Goal: Information Seeking & Learning: Find specific fact

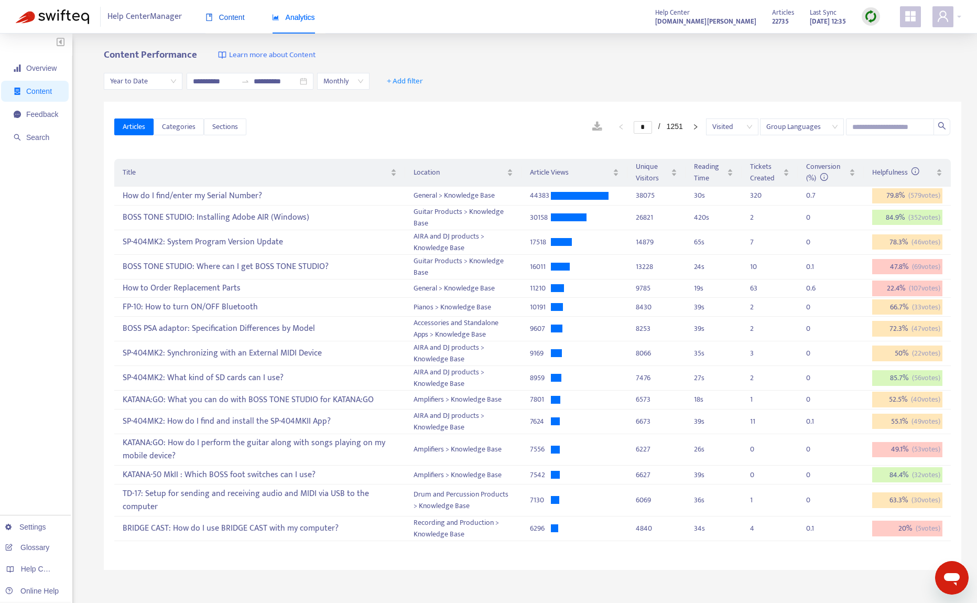
click at [234, 14] on span "Content" at bounding box center [224, 17] width 39 height 8
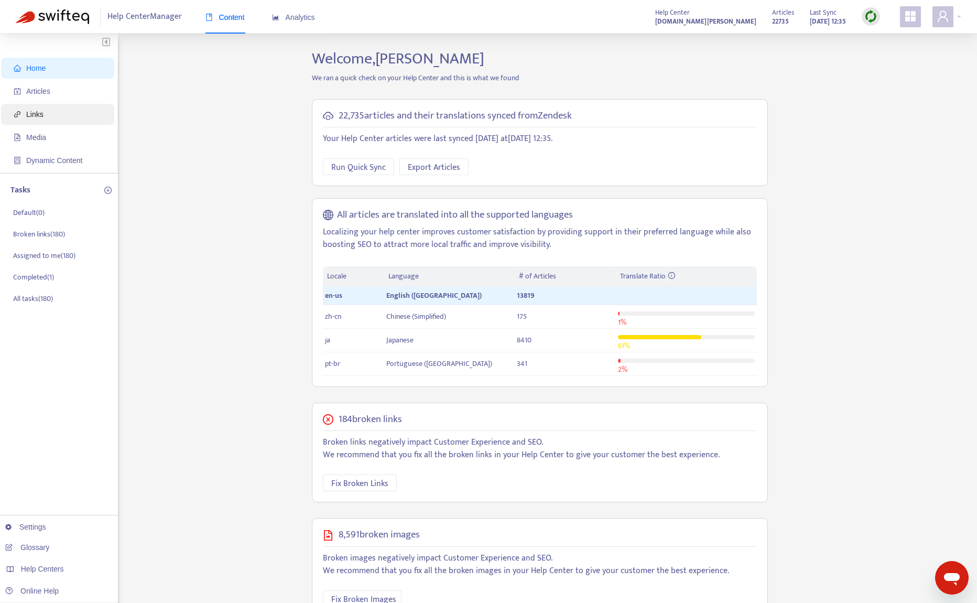
click at [40, 118] on span "Links" at bounding box center [34, 114] width 17 height 8
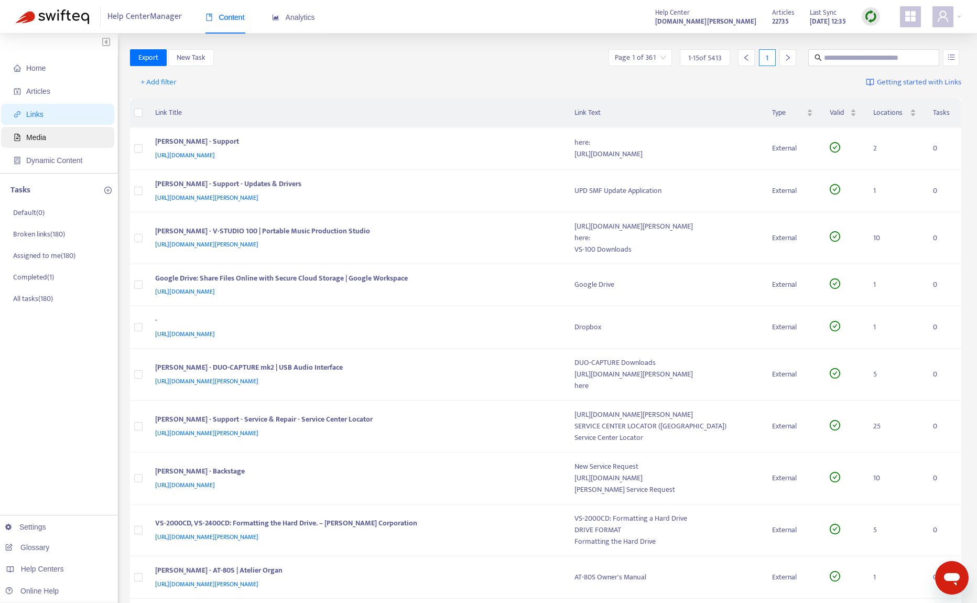
click at [48, 135] on span "Media" at bounding box center [60, 137] width 92 height 21
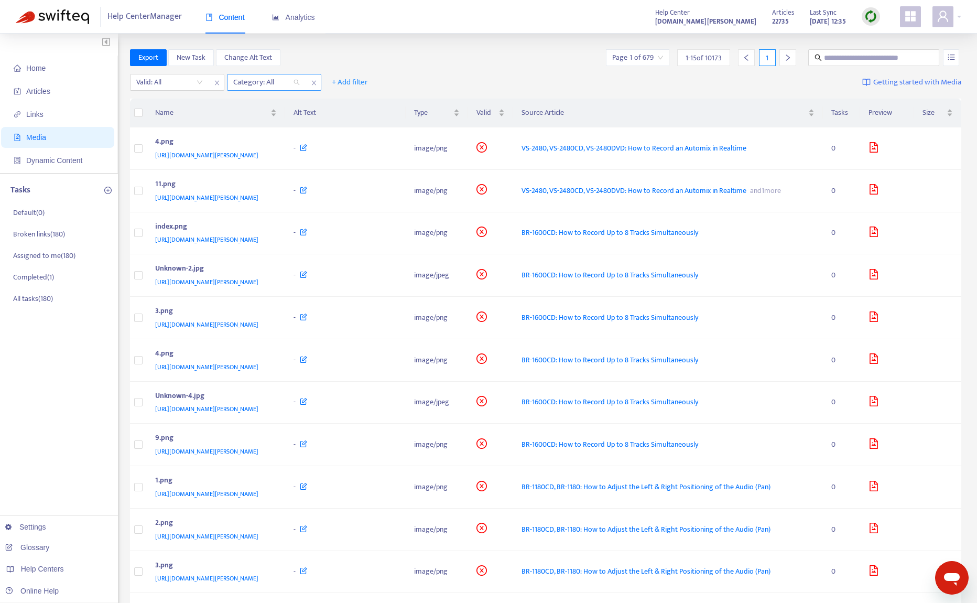
click at [258, 82] on div at bounding box center [260, 82] width 63 height 13
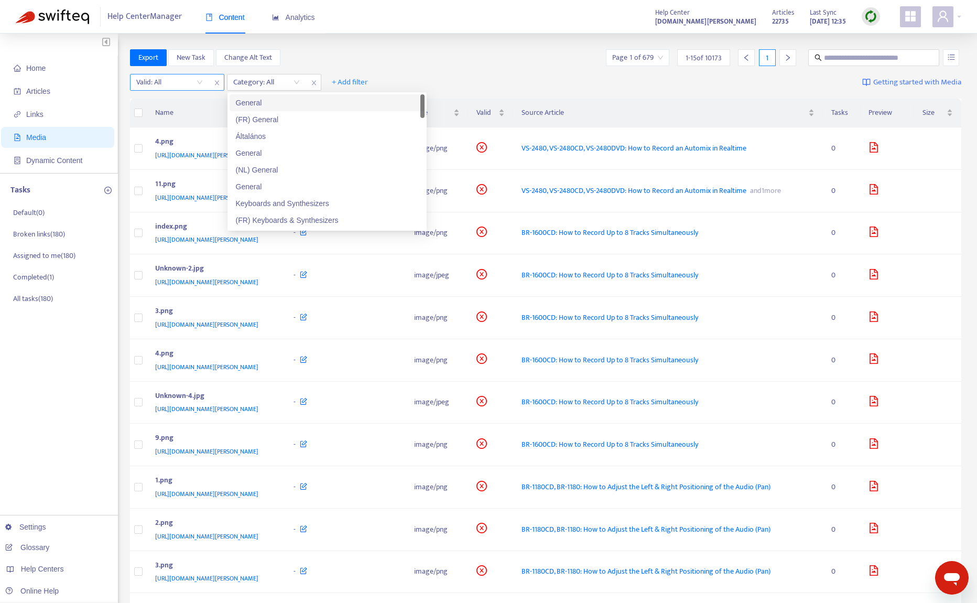
click at [192, 81] on input "search" at bounding box center [169, 82] width 67 height 16
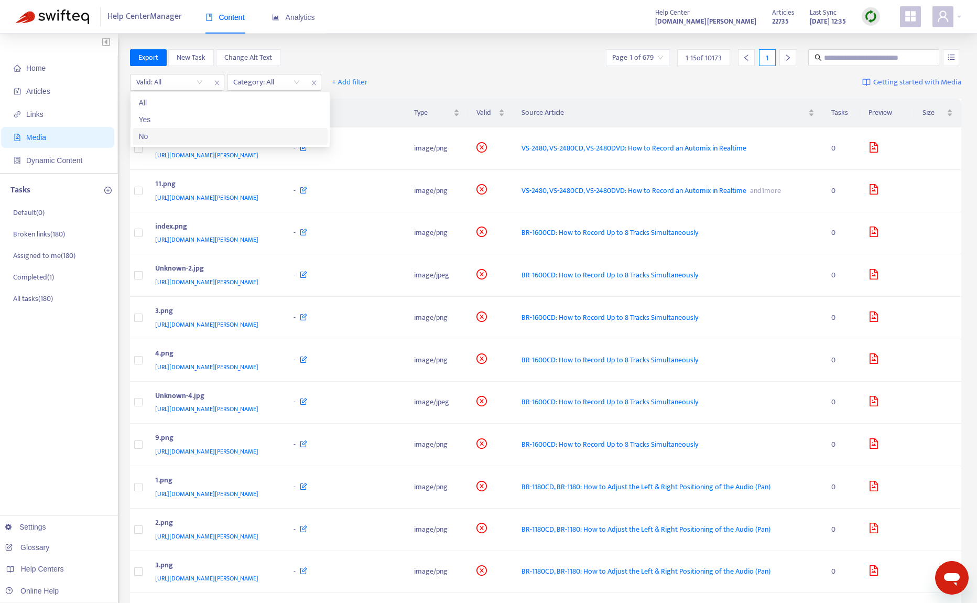
click at [183, 137] on div "No" at bounding box center [230, 136] width 182 height 12
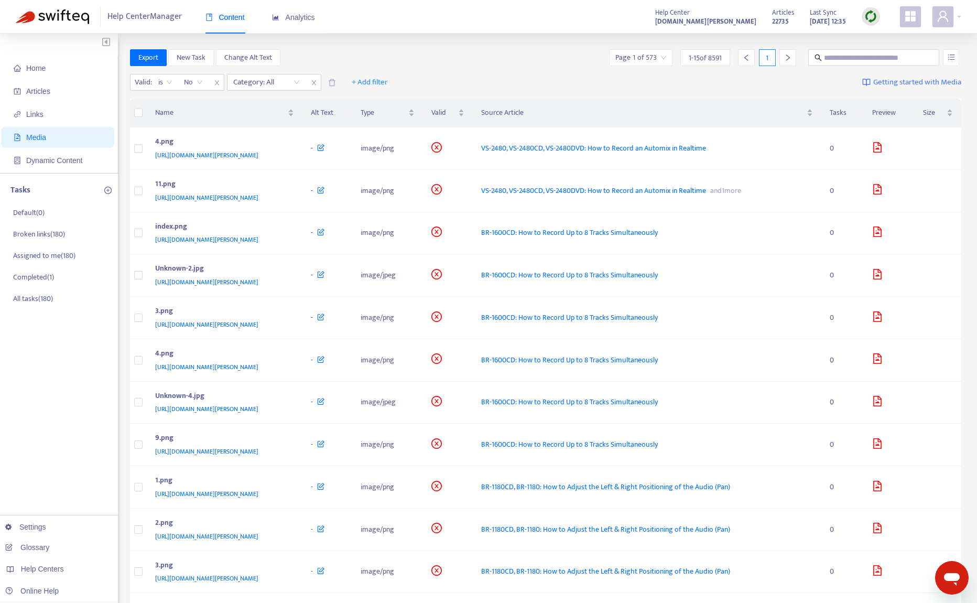
click at [325, 52] on div "Export New Task Change Alt Text Page 1 of 573 1 - 15 of 8591 1" at bounding box center [546, 57] width 832 height 17
click at [269, 81] on div at bounding box center [260, 82] width 63 height 13
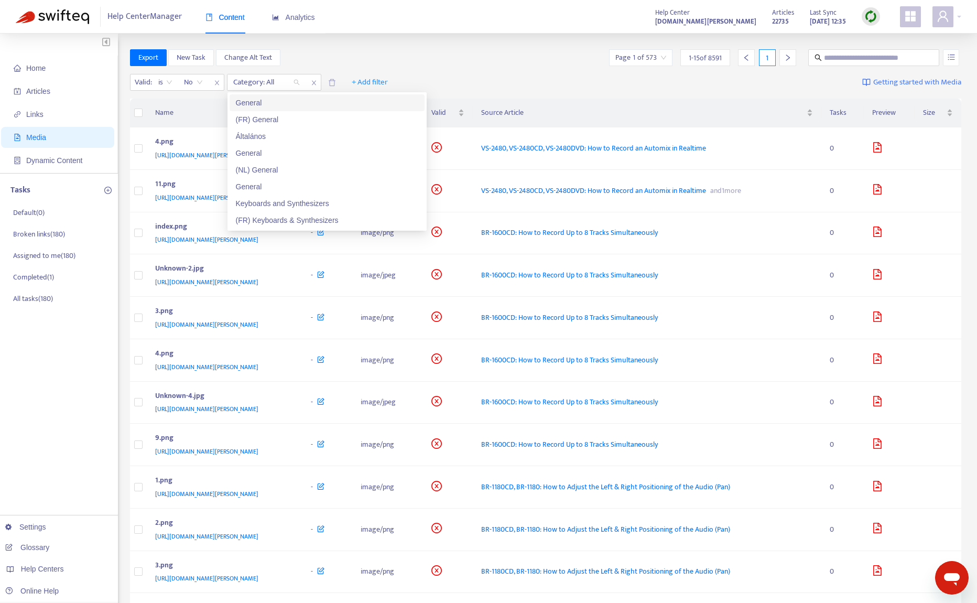
click at [312, 86] on span "close" at bounding box center [314, 82] width 14 height 13
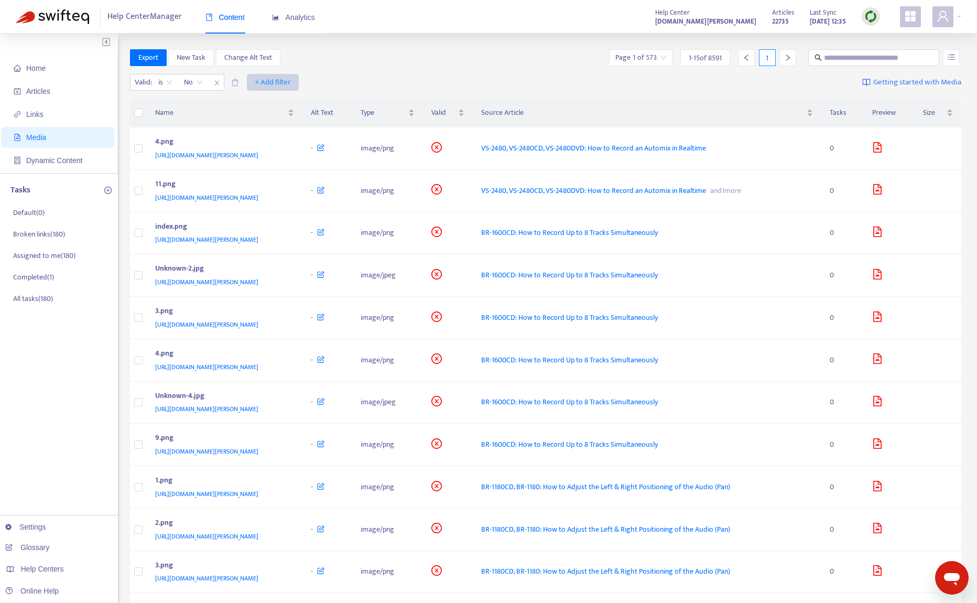
click at [275, 82] on span "+ Add filter" at bounding box center [273, 82] width 36 height 13
click at [281, 105] on span "Language" at bounding box center [273, 103] width 36 height 12
click at [259, 81] on div at bounding box center [260, 82] width 63 height 13
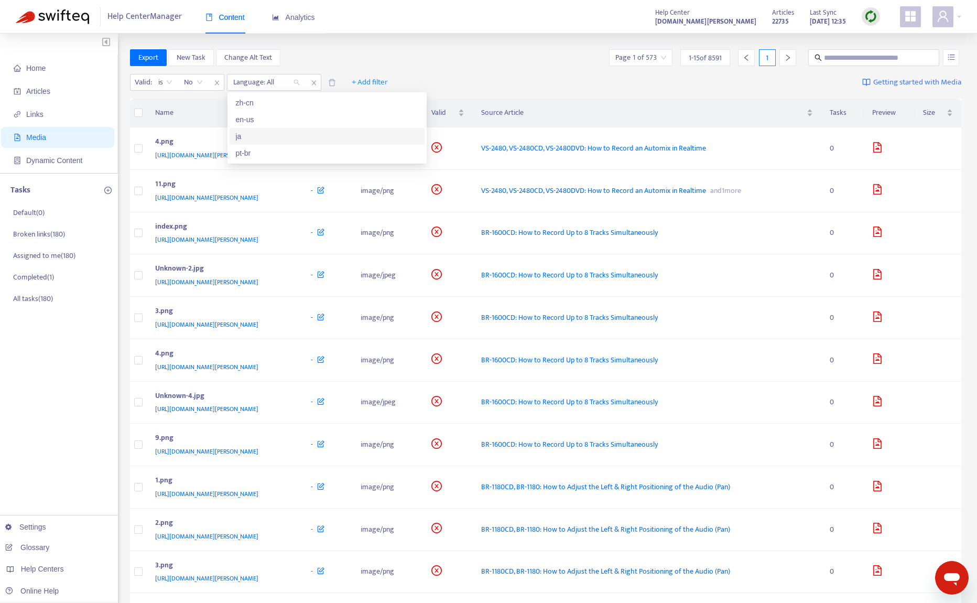
drag, startPoint x: 253, startPoint y: 140, endPoint x: 324, endPoint y: 104, distance: 80.1
click at [253, 140] on div "ja" at bounding box center [327, 136] width 182 height 12
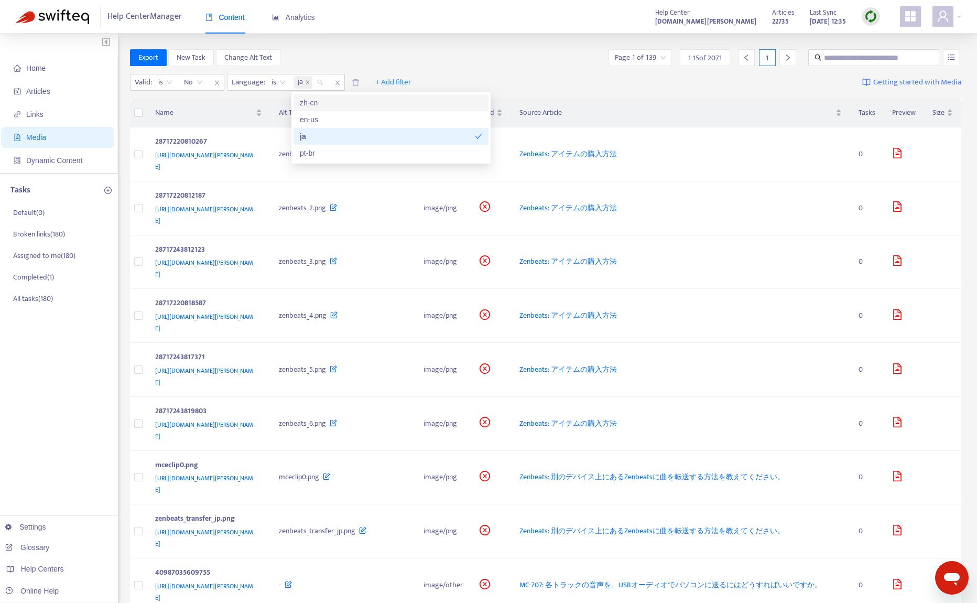
click at [345, 60] on div "Export New Task Change Alt Text Page 1 of 139 1 - 15 of 2071 1" at bounding box center [546, 57] width 832 height 17
click at [253, 156] on span "[URL][DOMAIN_NAME][PERSON_NAME]" at bounding box center [204, 161] width 98 height 22
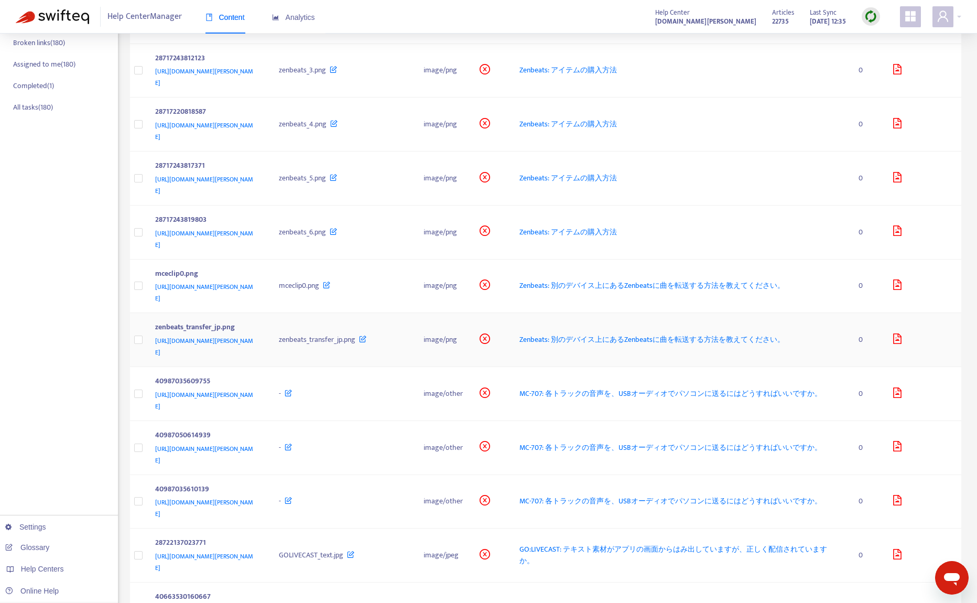
scroll to position [210, 0]
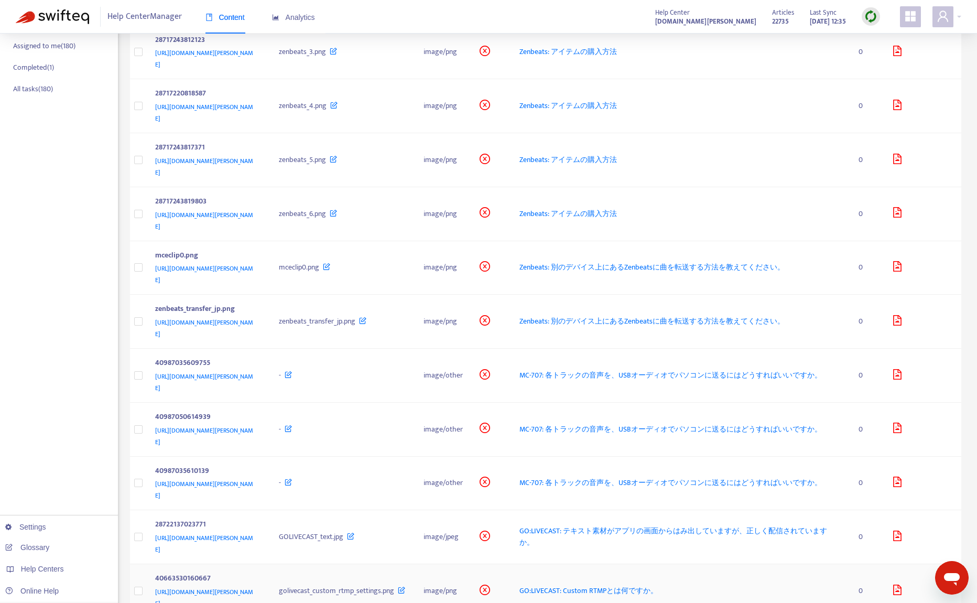
click at [253, 586] on span "[URL][DOMAIN_NAME][PERSON_NAME]" at bounding box center [204, 597] width 98 height 22
click at [645, 584] on span "GO:LIVECAST: Custom RTMPとは何ですか。" at bounding box center [588, 590] width 138 height 12
click at [669, 524] on span "GO:LIVECAST: テキスト素材がアプリの画面からはみ出していますが、正しく配信されていますか。" at bounding box center [673, 536] width 308 height 24
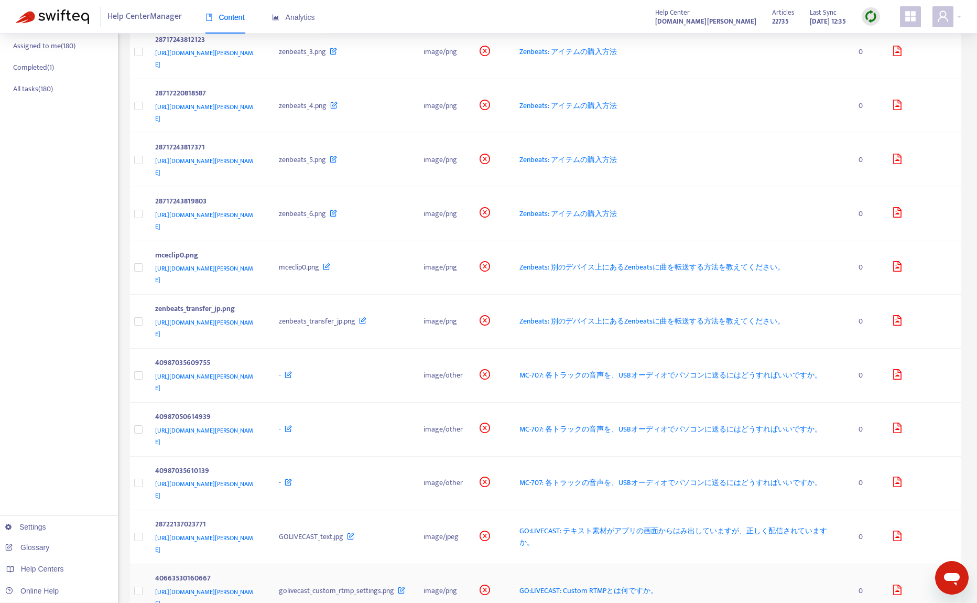
scroll to position [253, 0]
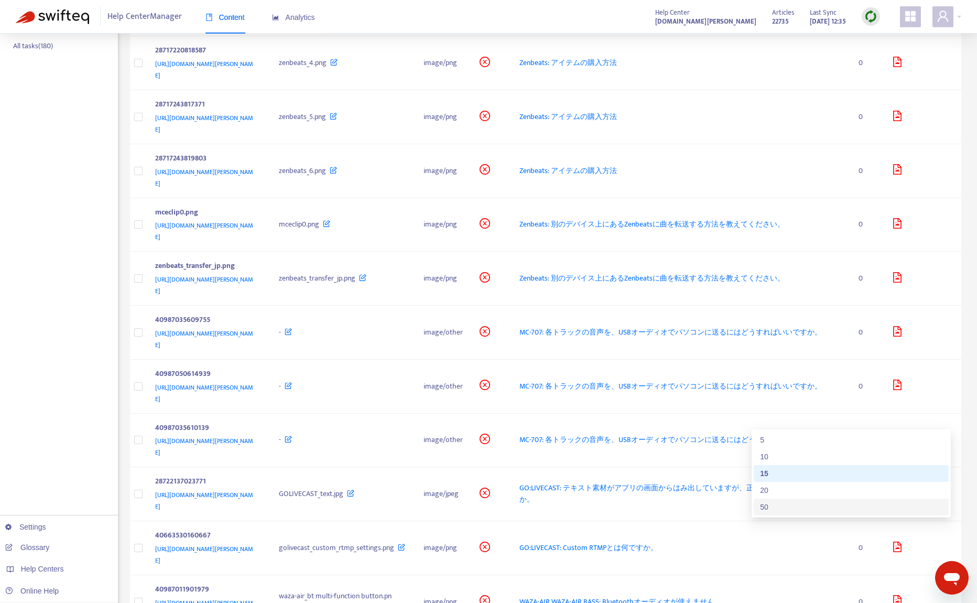
click at [896, 507] on div "50" at bounding box center [851, 507] width 182 height 12
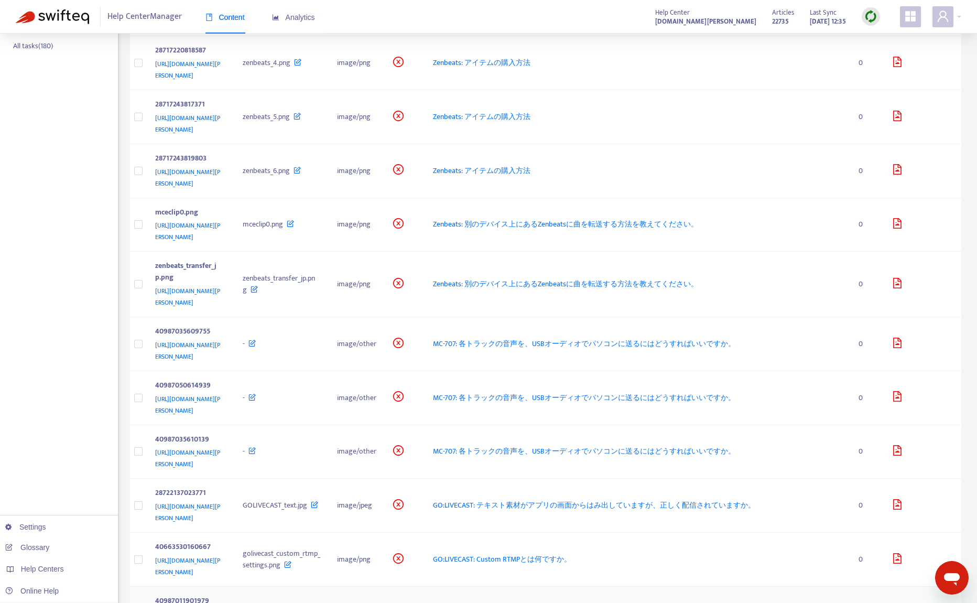
click at [803, 586] on td "WAZA-AIR WAZA-AIR BASS: Bluetoothオーディオが使えません。" at bounding box center [636, 613] width 425 height 54
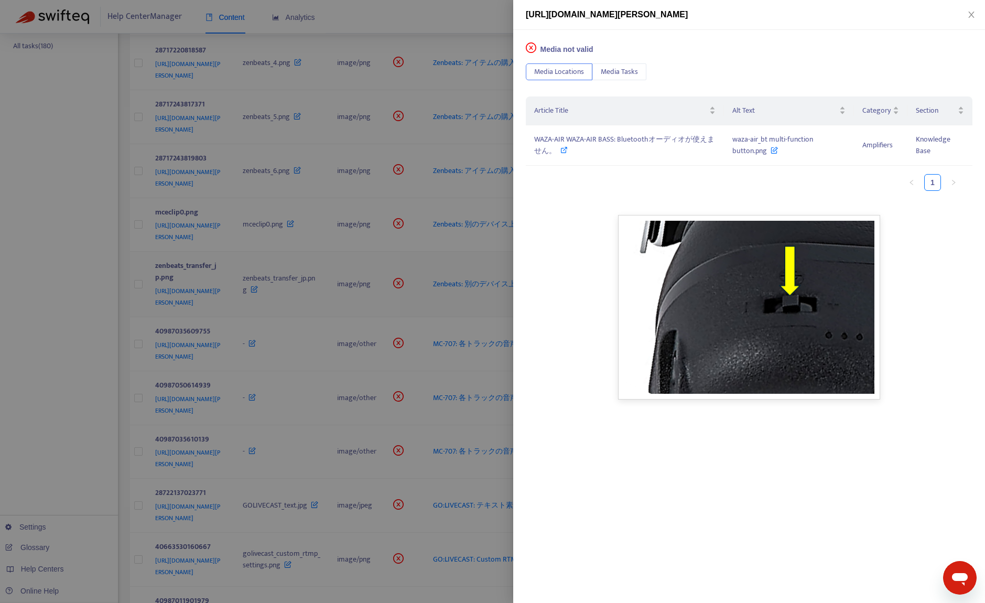
drag, startPoint x: 101, startPoint y: 257, endPoint x: 501, endPoint y: 297, distance: 402.3
click at [105, 257] on div at bounding box center [492, 301] width 985 height 603
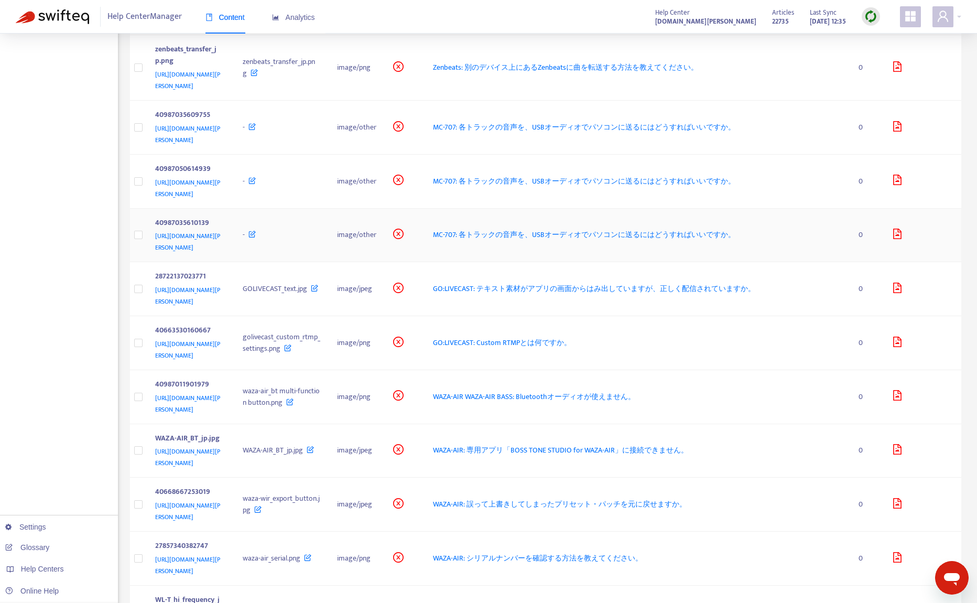
scroll to position [515, 0]
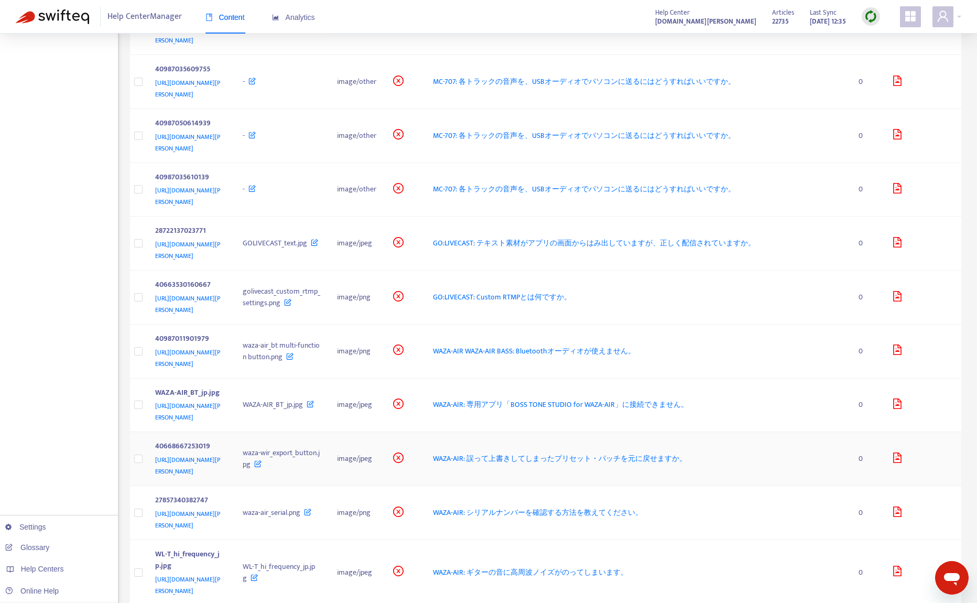
click at [629, 452] on span "WAZA-AIR: 誤って上書きしてしまったプリセット・パッチを元に戻せますか。" at bounding box center [560, 458] width 254 height 12
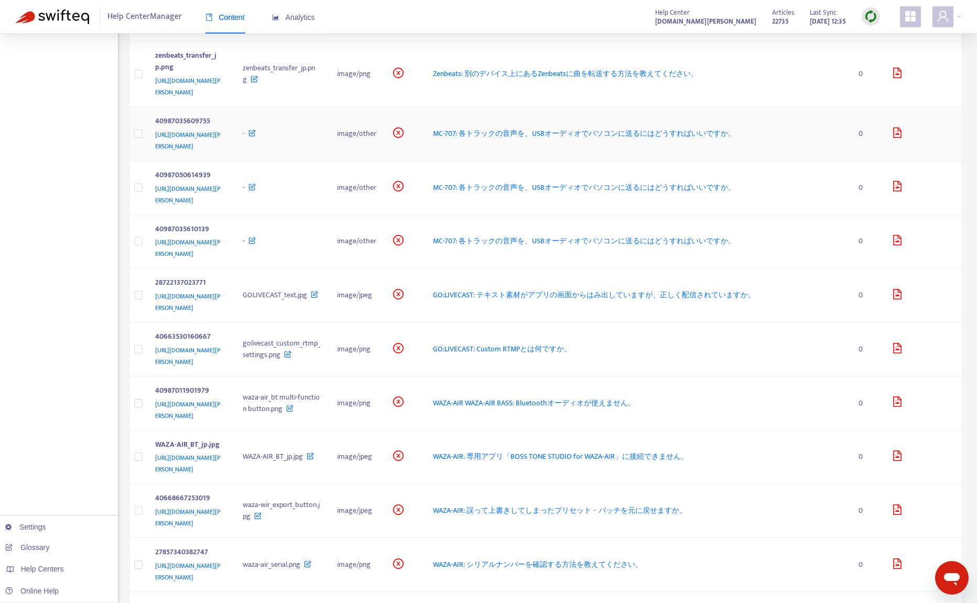
scroll to position [462, 0]
click at [639, 128] on span "MC-707: 各トラックの音声を、USBオーディオでパソコンに送るにはどうすればいいですか。" at bounding box center [584, 134] width 302 height 12
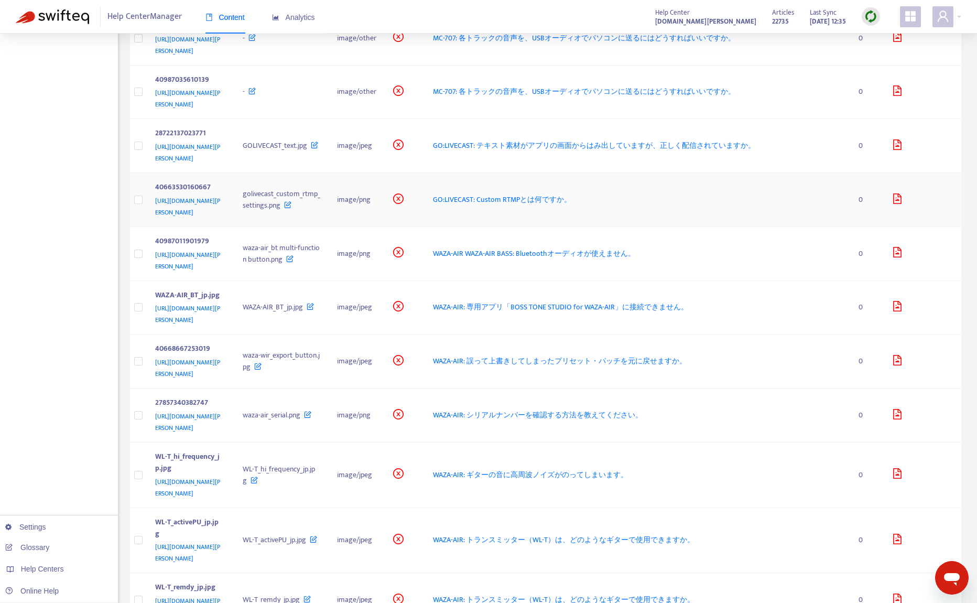
scroll to position [619, 0]
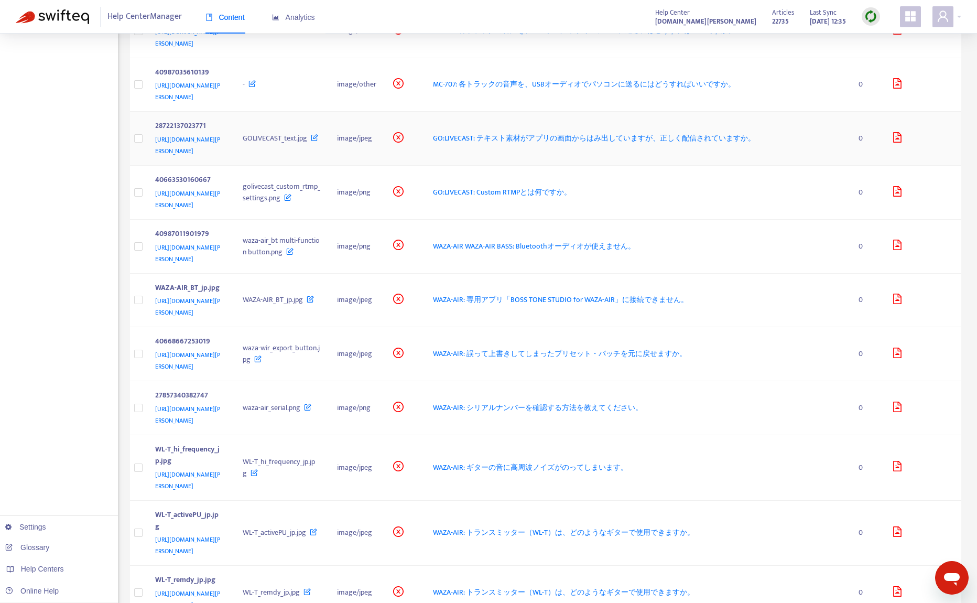
click at [645, 133] on span "GO:LIVECAST: テキスト素材がアプリの画面からはみ出していますが、正しく配信されていますか。" at bounding box center [594, 138] width 322 height 12
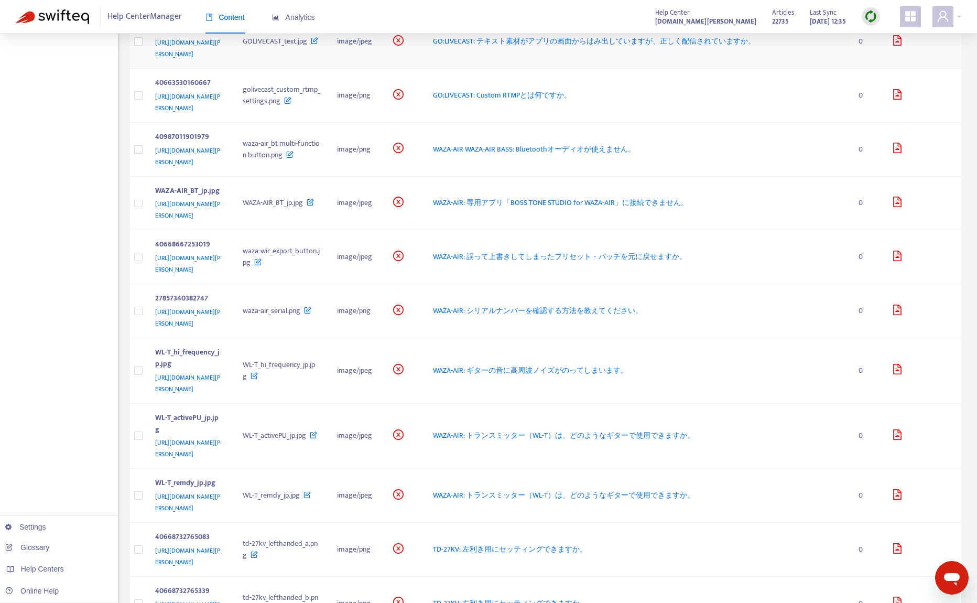
scroll to position [724, 0]
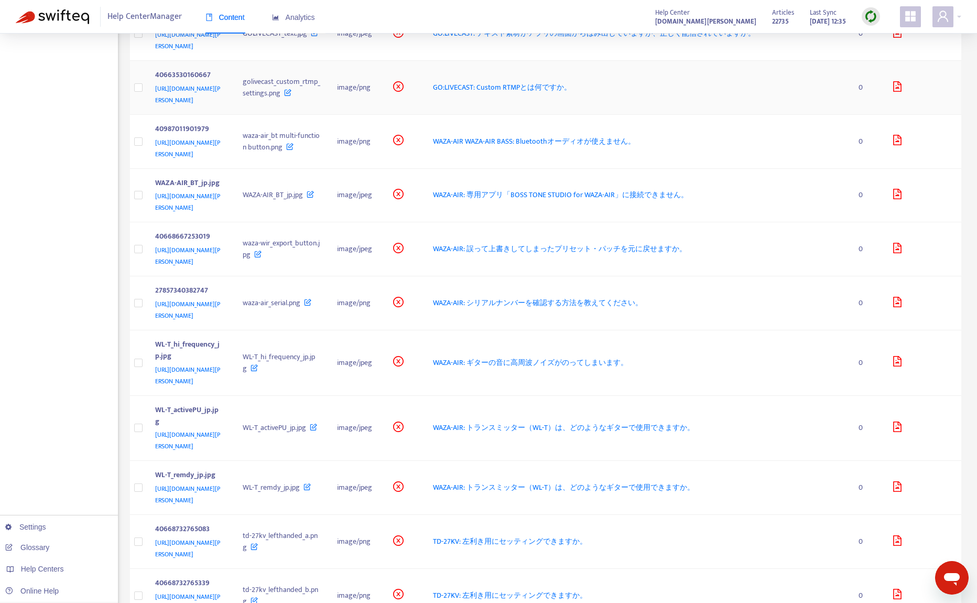
click at [571, 81] on span "GO:LIVECAST: Custom RTMPとは何ですか。" at bounding box center [502, 87] width 138 height 12
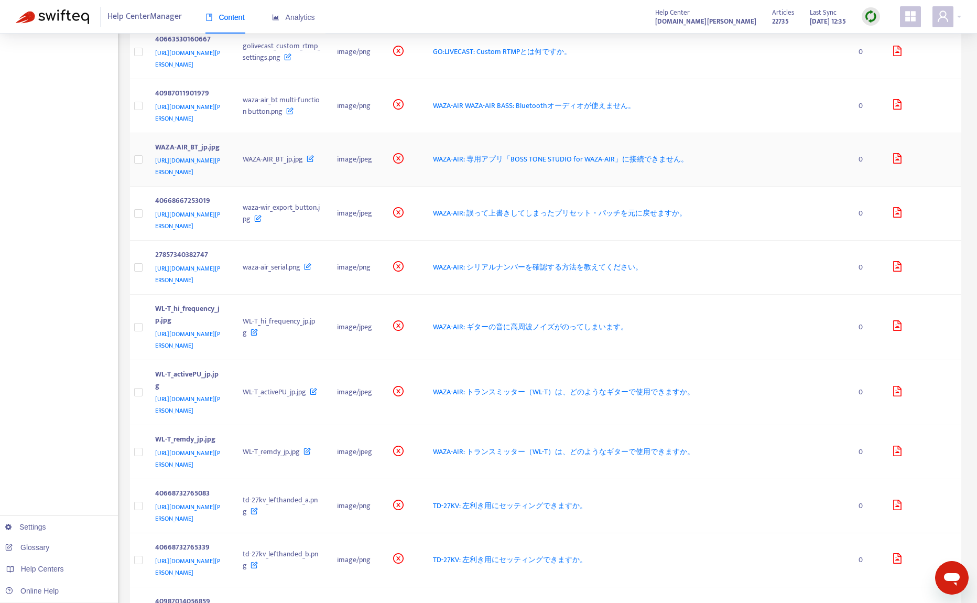
scroll to position [777, 0]
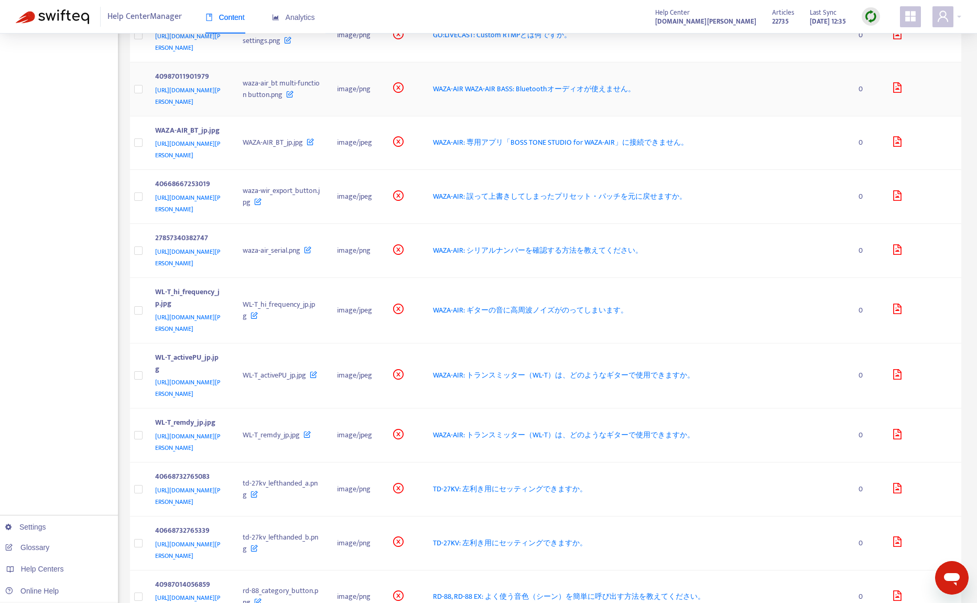
click at [634, 83] on span "WAZA-AIR WAZA-AIR BASS: Bluetoothオーディオが使えません。" at bounding box center [534, 89] width 202 height 12
click at [593, 83] on span "WAZA-AIR WAZA-AIR BASS: Bluetoothオーディオが使えません。" at bounding box center [534, 89] width 202 height 12
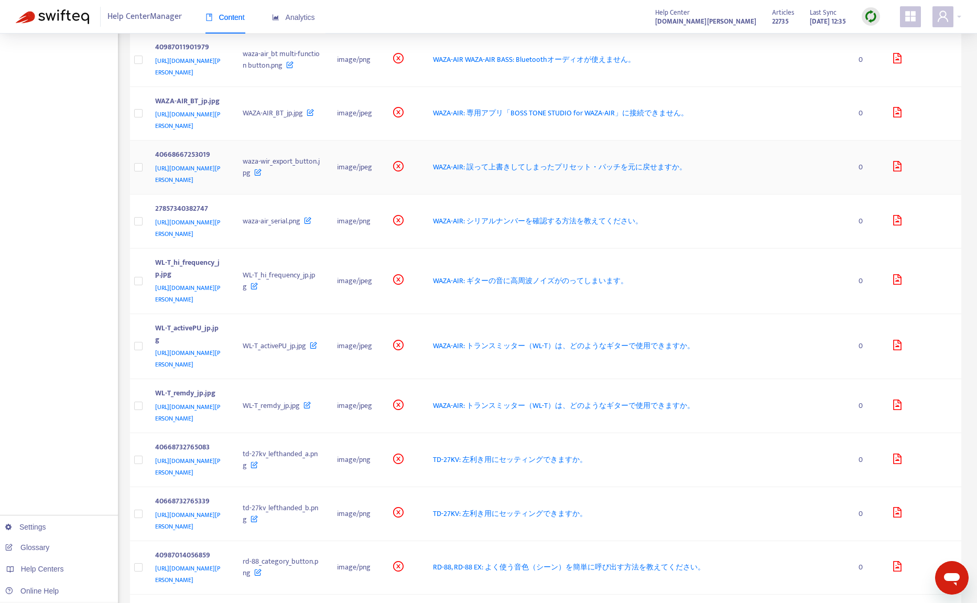
scroll to position [829, 0]
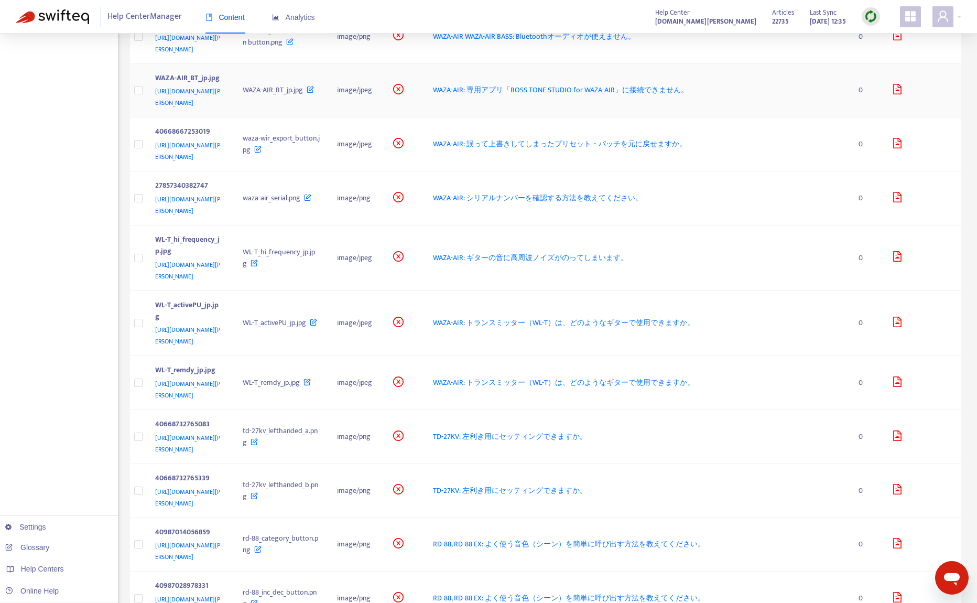
click at [619, 84] on span "WAZA-AIR: 専用アプリ「BOSS TONE STUDIO for WAZA-AIR」に接続できません。" at bounding box center [560, 90] width 255 height 12
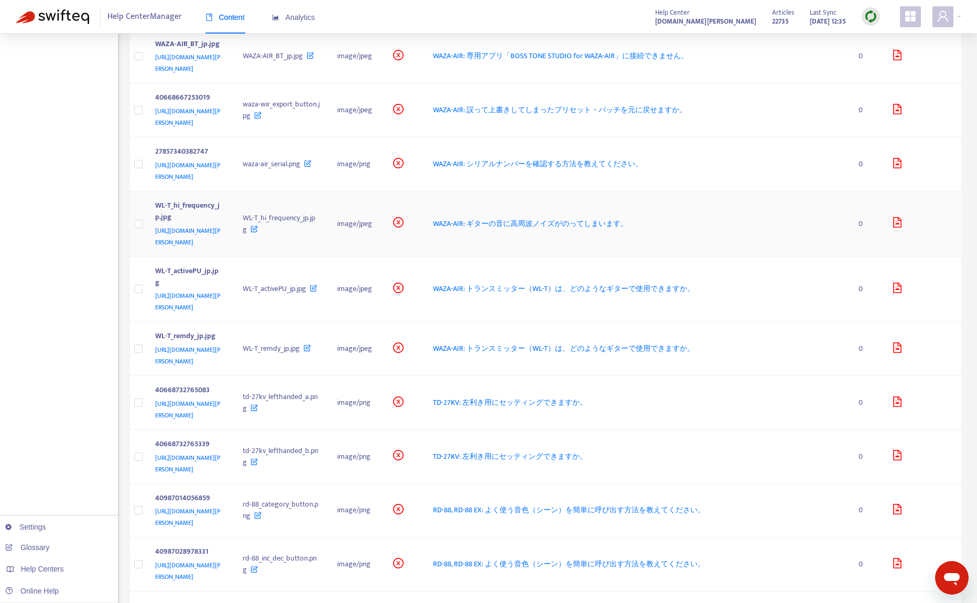
scroll to position [881, 0]
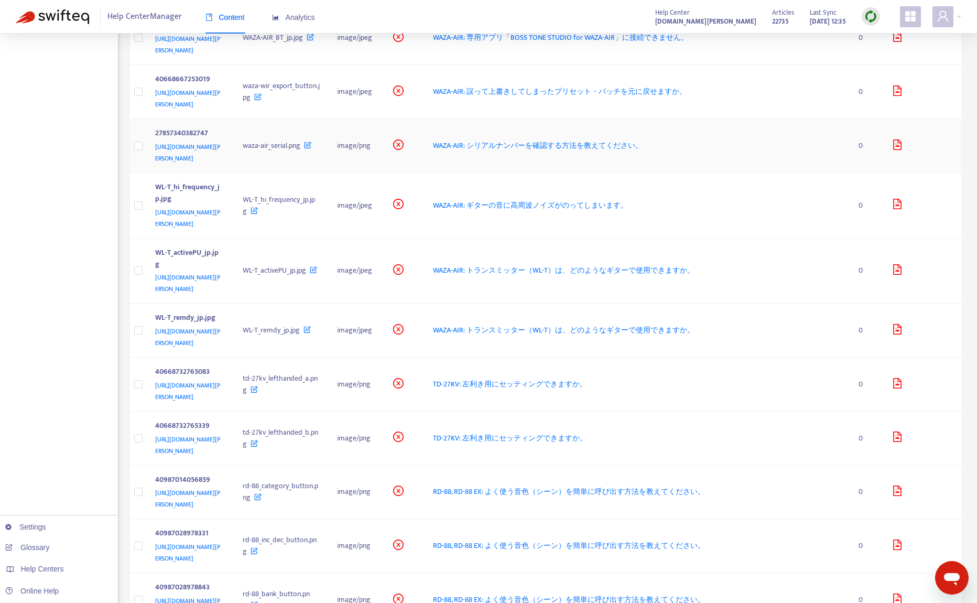
click at [600, 139] on span "WAZA-AIR: シリアルナンバーを確認する方法を教えてください。" at bounding box center [538, 145] width 210 height 12
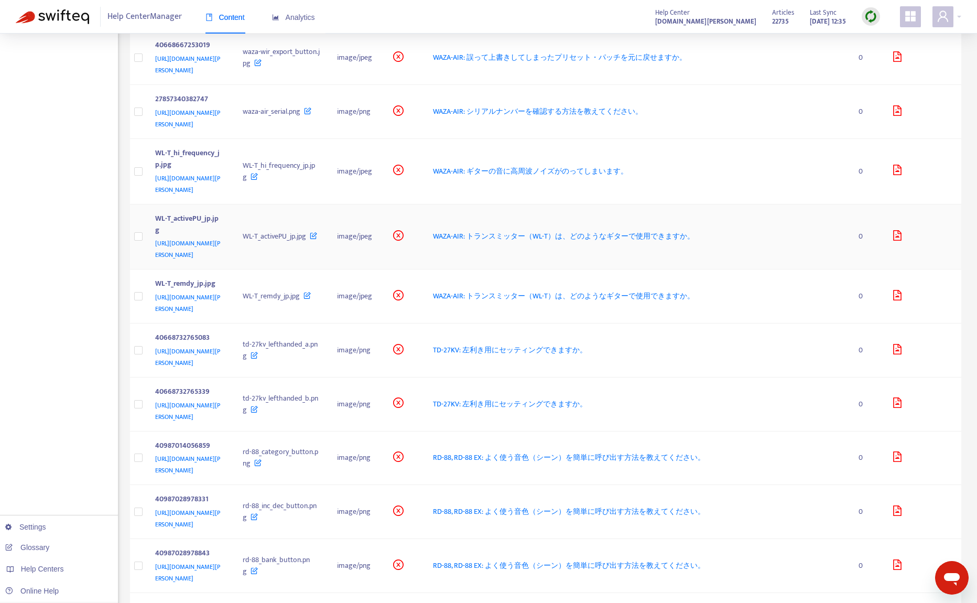
scroll to position [934, 0]
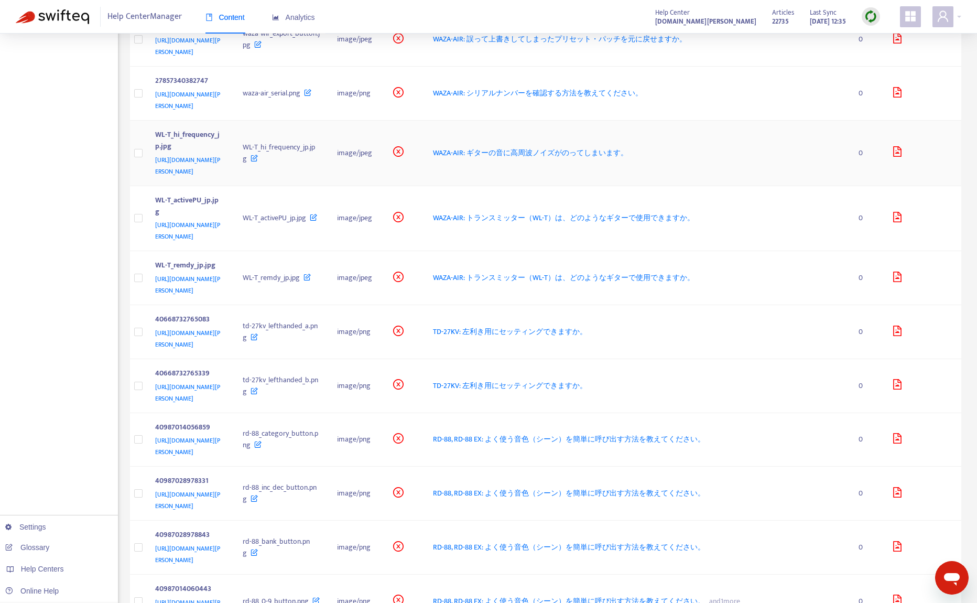
click at [628, 147] on span "WAZA-AIR: ギターの音に高周波ノイズがのってしまいます。" at bounding box center [530, 153] width 195 height 12
click at [587, 325] on span "TD-27KV: 左利き用にセッティングできますか。" at bounding box center [510, 331] width 154 height 12
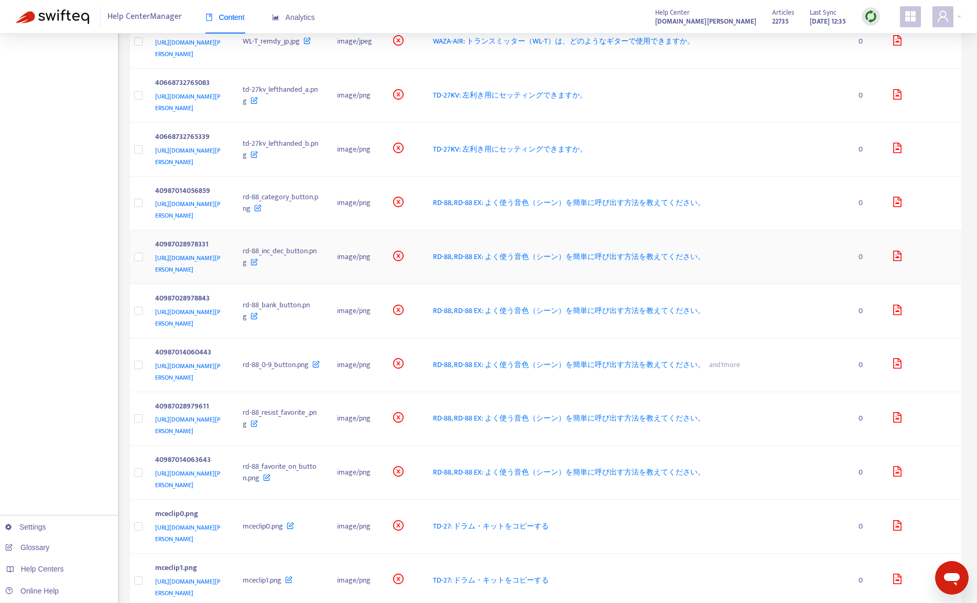
scroll to position [1196, 0]
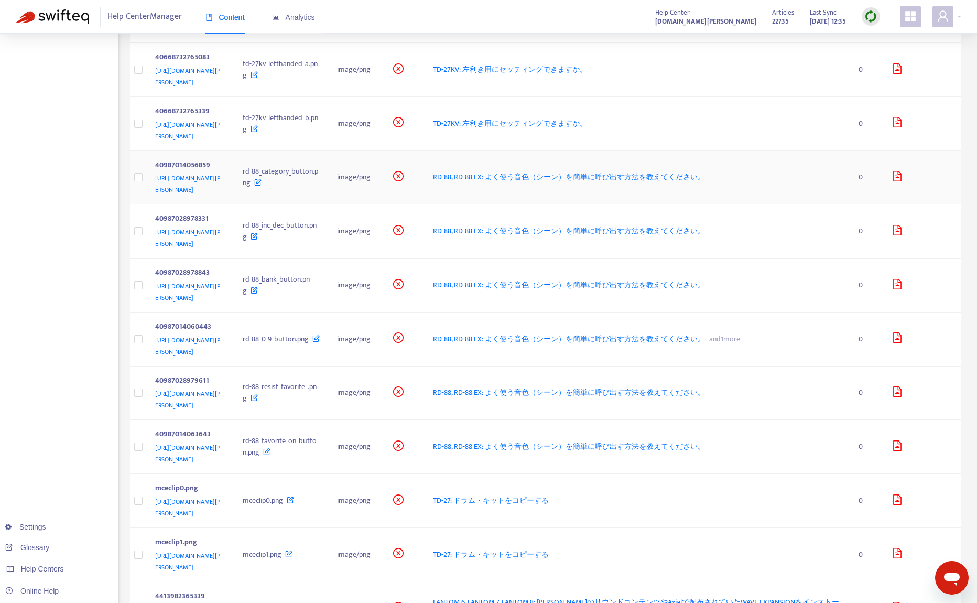
click at [618, 171] on span "RD-88, RD-88 EX: よく使う音色（シーン）を簡単に呼び出す方法を教えてください。" at bounding box center [569, 177] width 272 height 12
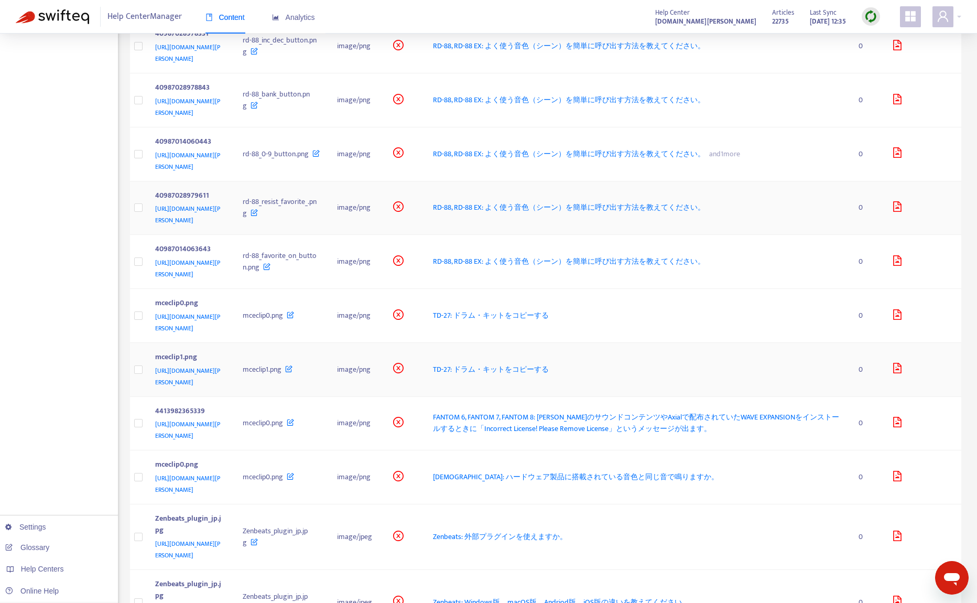
scroll to position [1405, 0]
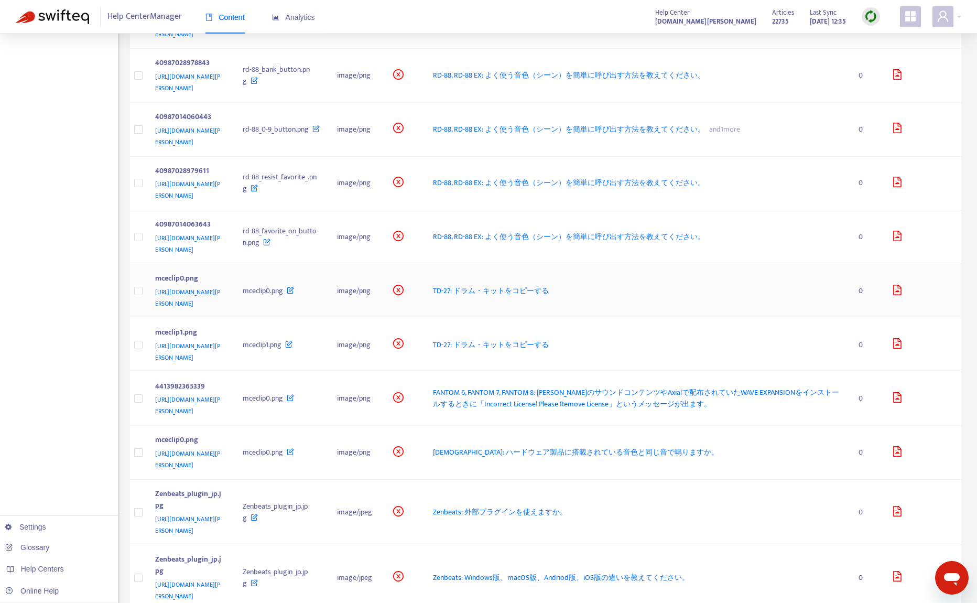
click at [549, 285] on span "TD-27: ドラム・キットをコピーする" at bounding box center [491, 291] width 116 height 12
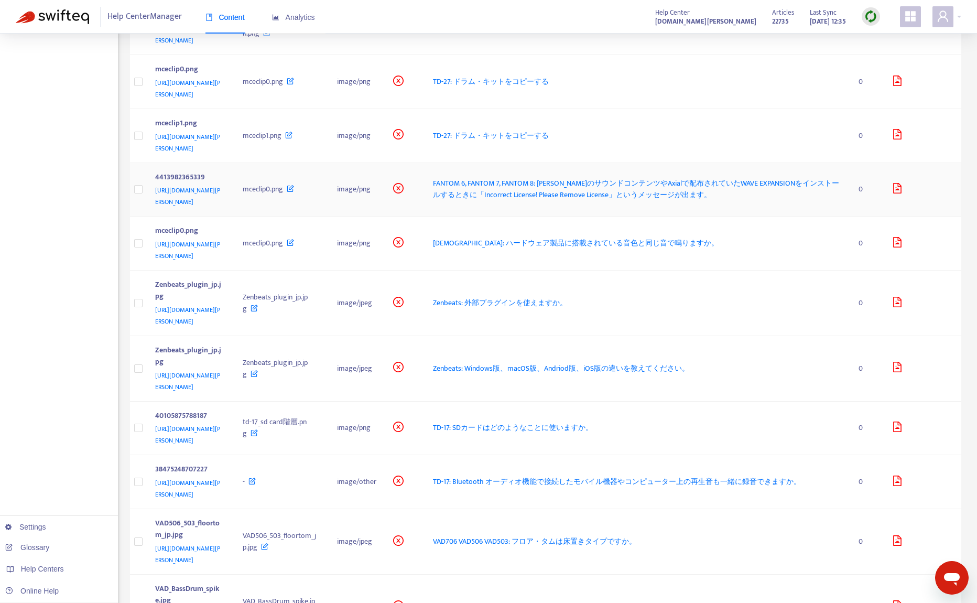
scroll to position [1615, 0]
click at [586, 177] on span "FANTOM 6, FANTOM 7, FANTOM 8: [PERSON_NAME]のサウンドコンテンツやAxialで配布されていたWAVE EXPANSI…" at bounding box center [636, 189] width 406 height 24
click at [596, 236] on span "[DEMOGRAPHIC_DATA]: ハードウェア製品に搭載されている音色と同じ音で鳴りますか。" at bounding box center [576, 242] width 286 height 12
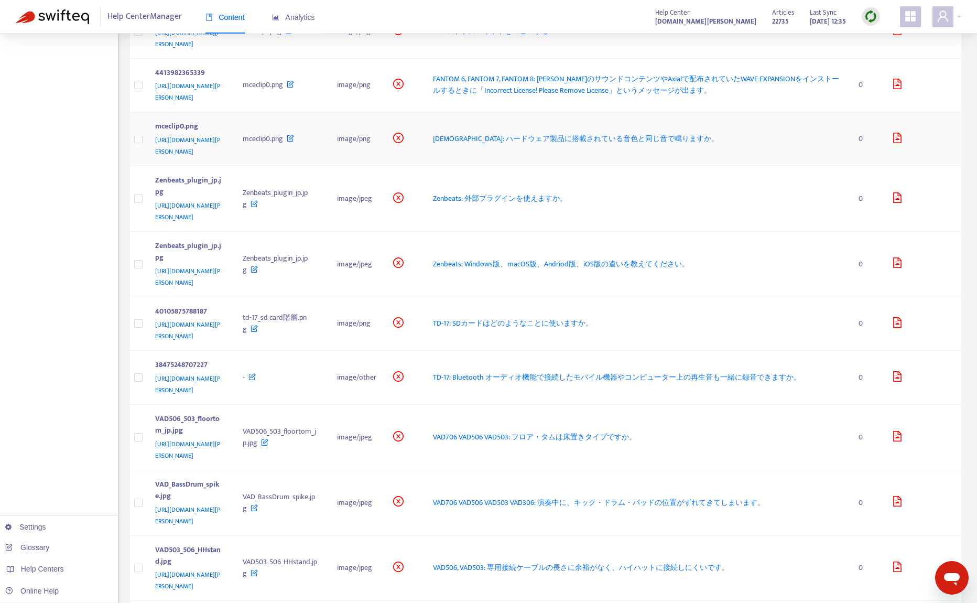
scroll to position [1720, 0]
click at [567, 191] on span "Zenbeats: 外部プラグインを使えますか。" at bounding box center [500, 197] width 134 height 12
click at [563, 257] on span "Zenbeats: Windows版、macOS版、Andriod版、iOS版の違いを教えてください。" at bounding box center [561, 263] width 256 height 12
click at [557, 316] on span "TD-17: SDカードはどのようなことに使いますか。" at bounding box center [513, 322] width 160 height 12
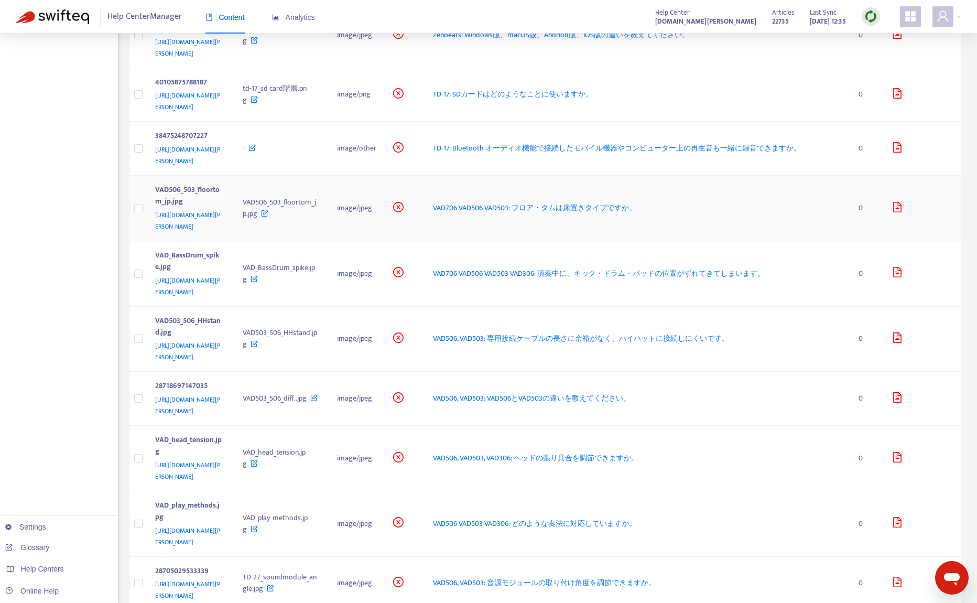
scroll to position [1929, 0]
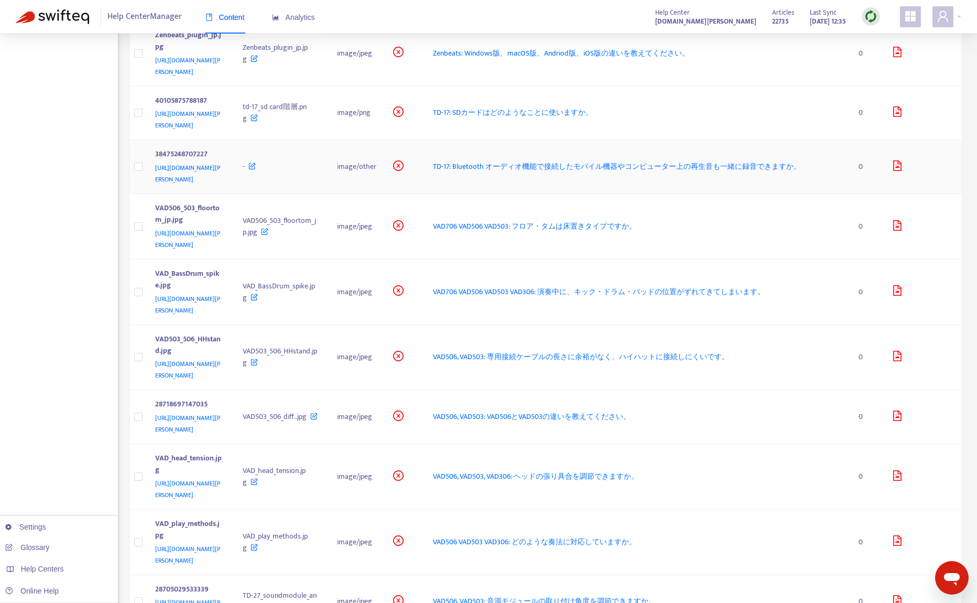
click at [577, 160] on span "TD-17: Bluetooth オーディオ機能で接続したモバイル機器やコンピューター上の再生音も一緒に録音できますか。" at bounding box center [617, 166] width 368 height 12
click at [635, 220] on span "VAD706 VAD506 VAD503: フロア・タムは床置きタイプですか。" at bounding box center [534, 226] width 203 height 12
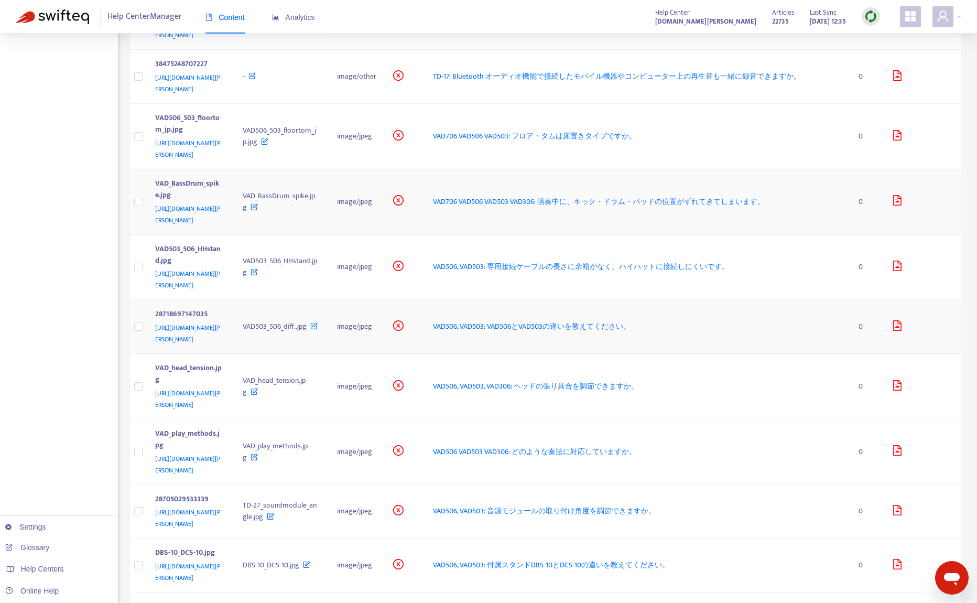
scroll to position [2034, 0]
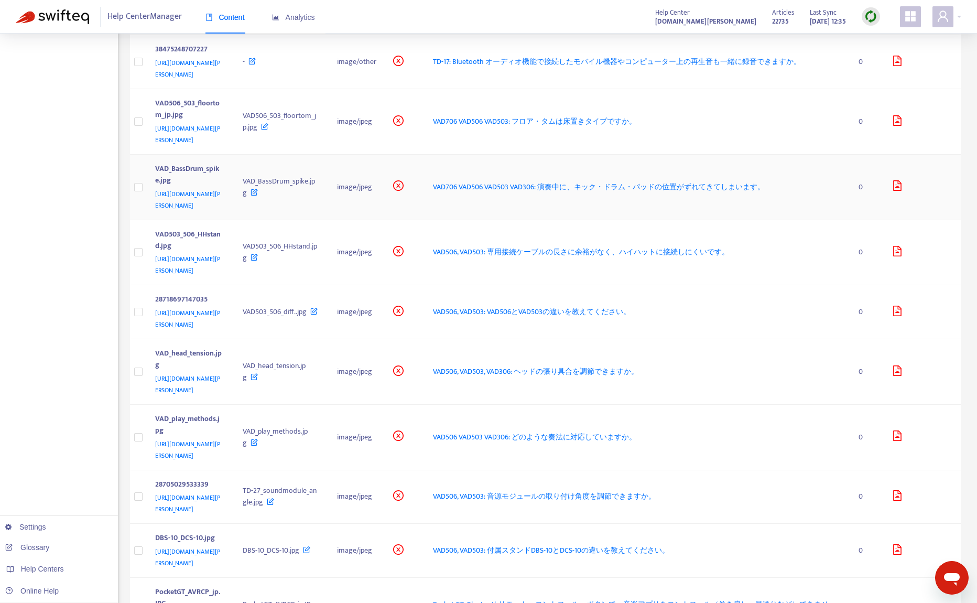
click at [578, 181] on span "VAD706 VAD506 VAD503 VAD306: 演奏中に、キック・ドラム・パッドの位置がずれてきてしまいます。" at bounding box center [599, 187] width 332 height 12
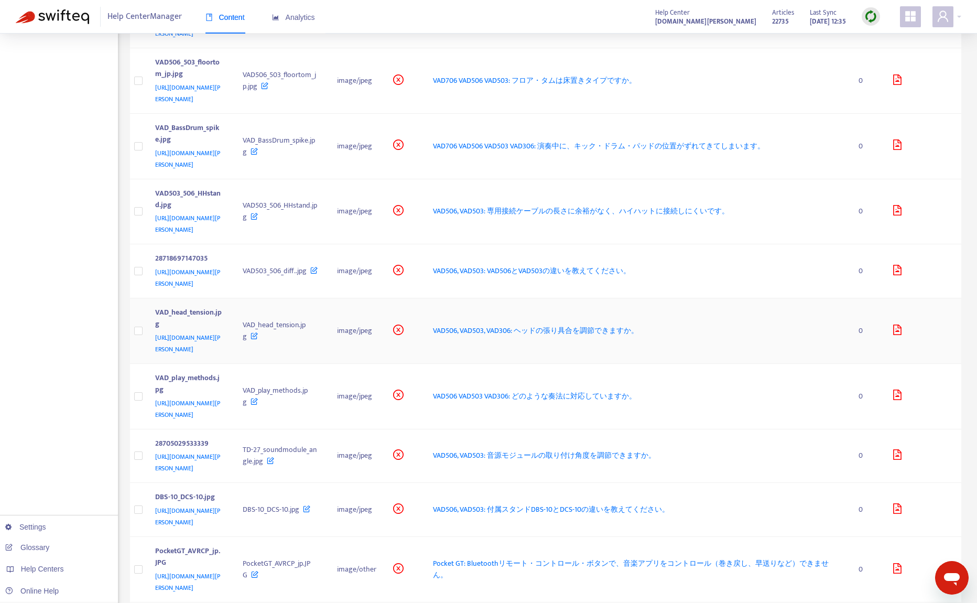
scroll to position [2086, 0]
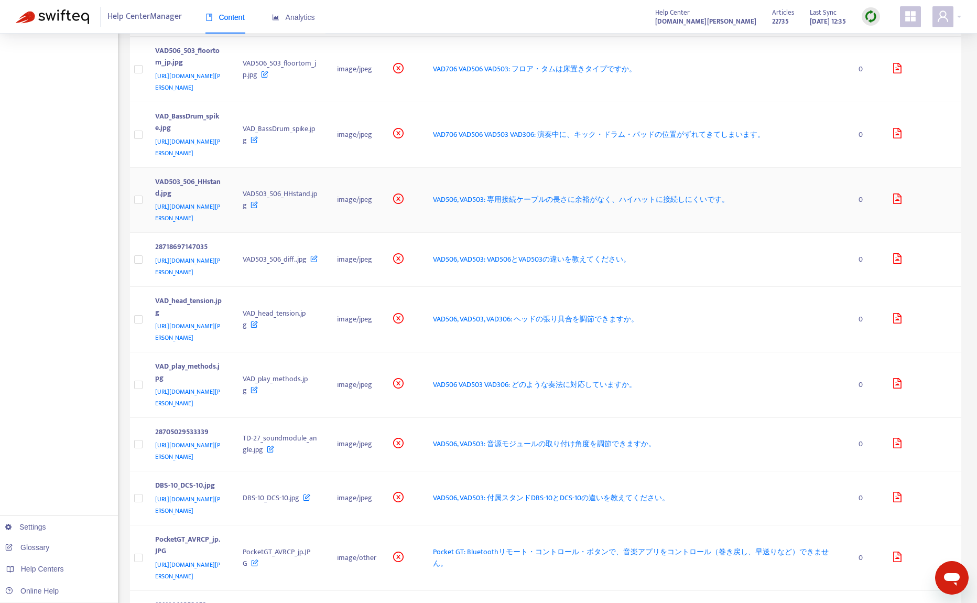
click at [557, 193] on span "VAD506, VAD503: 専用接続ケーブルの長さに余裕がなく、ハイハットに接続しにくいです。" at bounding box center [581, 199] width 296 height 12
click at [585, 352] on td "VAD506 VAD503 VAD306: どのような奏法に対応していますか。" at bounding box center [636, 384] width 425 height 65
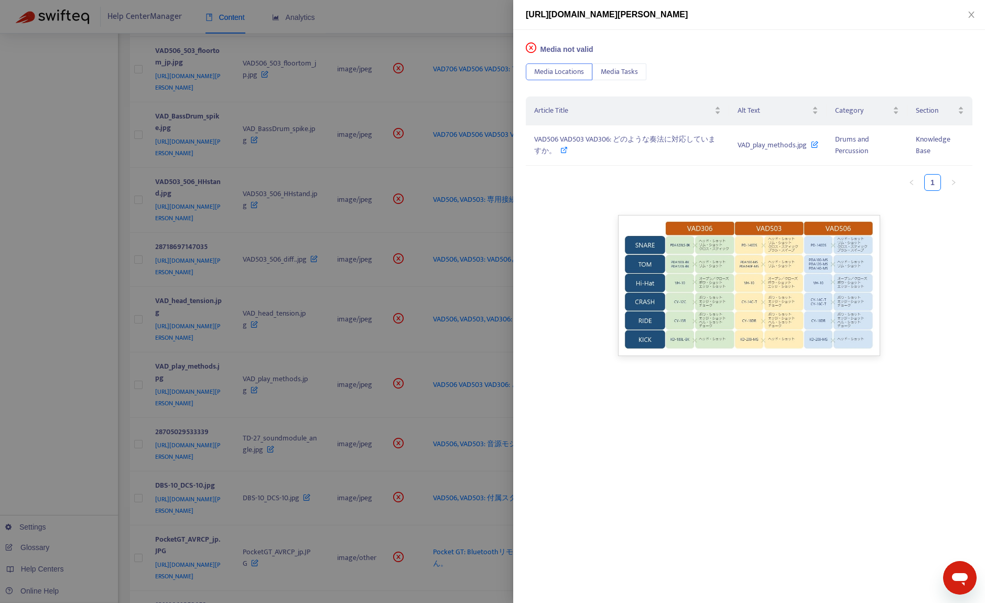
click at [71, 301] on div at bounding box center [492, 301] width 985 height 603
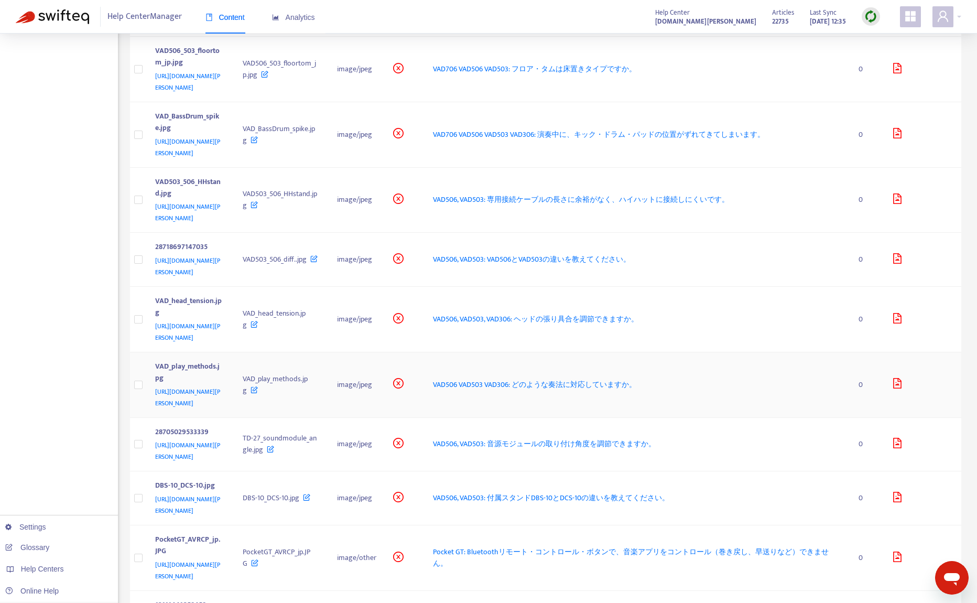
click at [531, 378] on span "VAD506 VAD503 VAD306: どのような奏法に対応していますか。" at bounding box center [534, 384] width 203 height 12
click at [553, 438] on span "VAD506, VAD503: 音源モジュールの取り付け角度を調節できますか。" at bounding box center [544, 444] width 223 height 12
click at [558, 491] on span "VAD506, VAD503: 付属スタンドDBS-10とDCS-10の違いを教えてください。" at bounding box center [551, 497] width 236 height 12
click at [607, 545] on span "Pocket GT: Bluetoothリモート・コントロール・ボタンで、音楽アプリをコントロール（巻き戻し、早送りなど）できません。" at bounding box center [631, 557] width 396 height 24
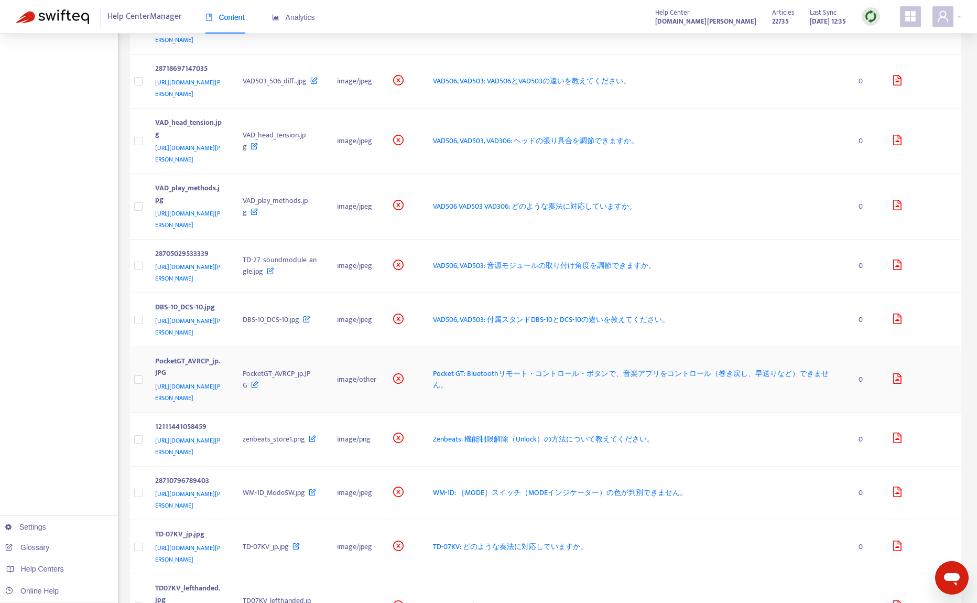
scroll to position [2276, 0]
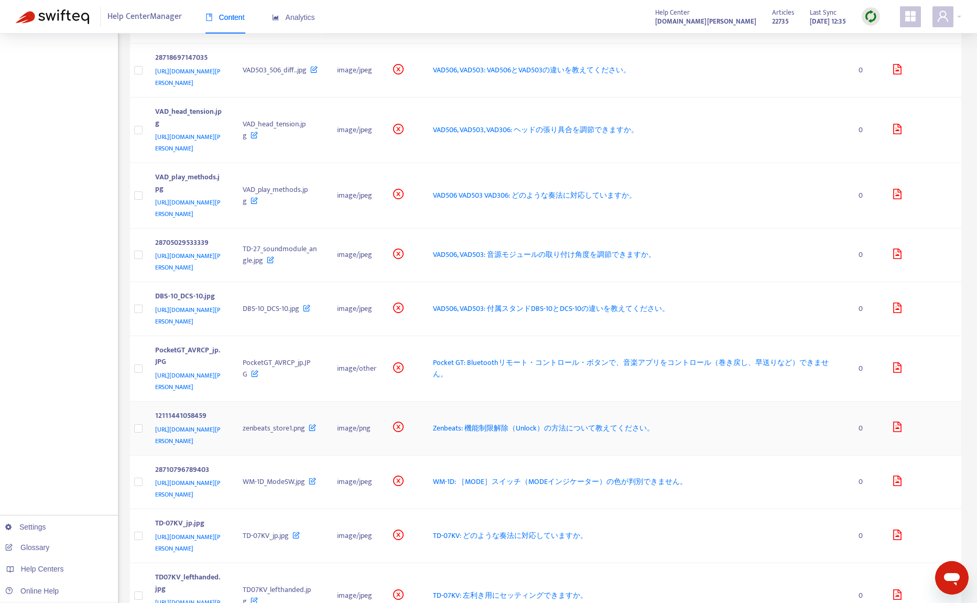
click at [585, 422] on span "Zenbeats: 機能制限解除（Unlock）の方法について教えてください。" at bounding box center [543, 428] width 221 height 12
click at [585, 475] on span "WM-1D: ［MODE］スイッチ（MODEインジケーター）の色が判別できません。" at bounding box center [560, 481] width 254 height 12
click at [521, 529] on span "TD-07KV: どのような奏法に対応していますか。" at bounding box center [510, 535] width 155 height 12
click at [570, 589] on span "TD-07KV: 左利き用にセッティングできますか。" at bounding box center [510, 595] width 155 height 12
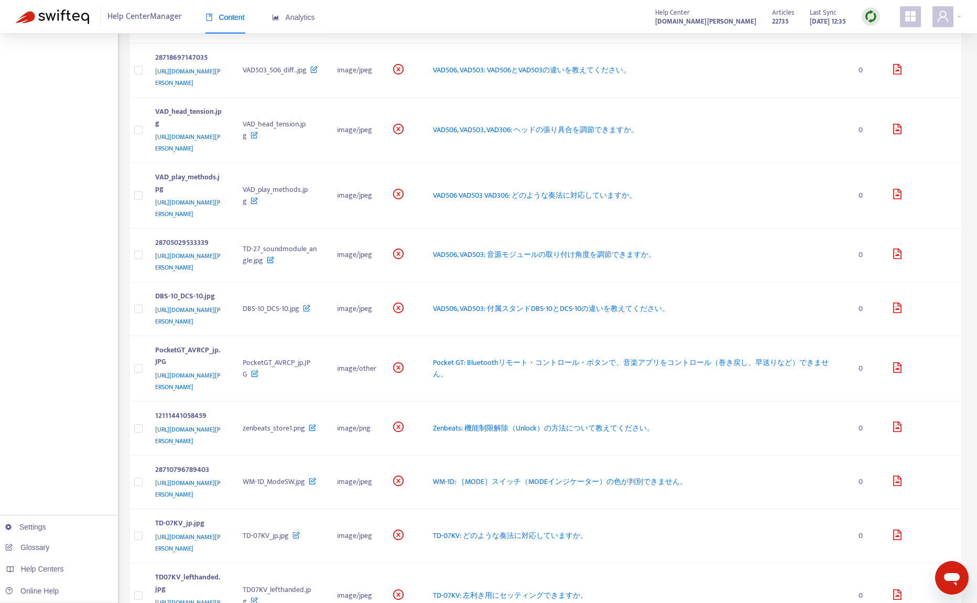
click at [868, 13] on img at bounding box center [870, 16] width 13 height 13
click at [881, 42] on link "Quick Sync" at bounding box center [892, 38] width 45 height 12
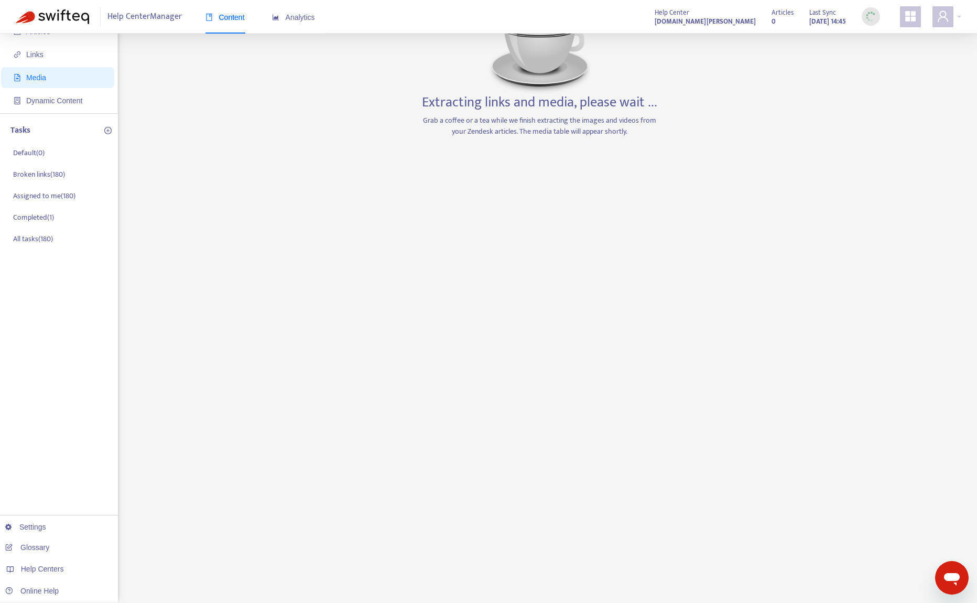
scroll to position [60, 0]
drag, startPoint x: 54, startPoint y: 376, endPoint x: 53, endPoint y: 347, distance: 28.8
click at [54, 373] on div "Home Articles Links Media Dynamic Content Tasks Default ( 0 ) Broken links ( 18…" at bounding box center [59, 288] width 118 height 629
click at [296, 15] on span "Analytics" at bounding box center [293, 17] width 43 height 8
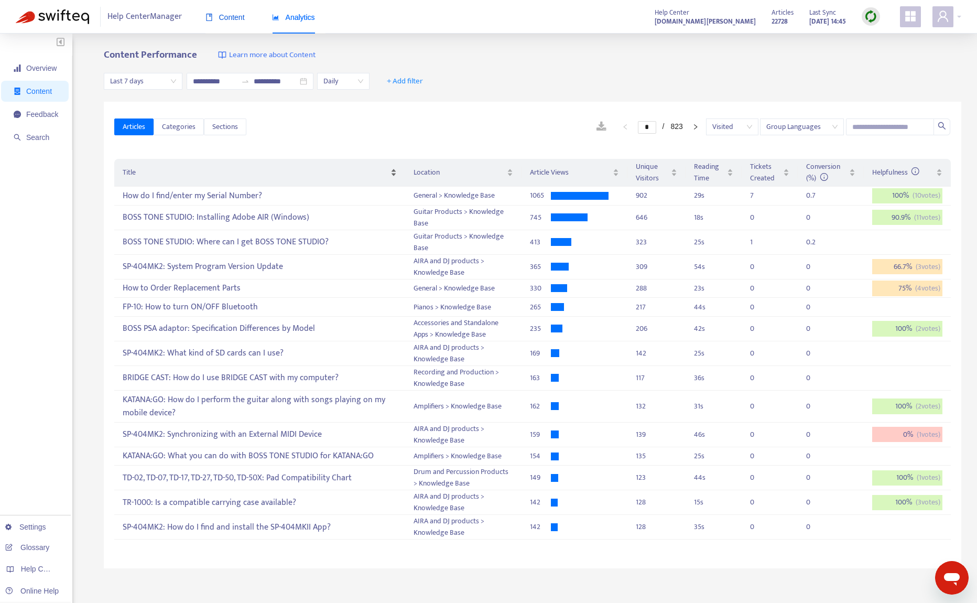
drag, startPoint x: 231, startPoint y: 14, endPoint x: 374, endPoint y: 165, distance: 207.9
click at [231, 14] on span "Content" at bounding box center [224, 17] width 39 height 8
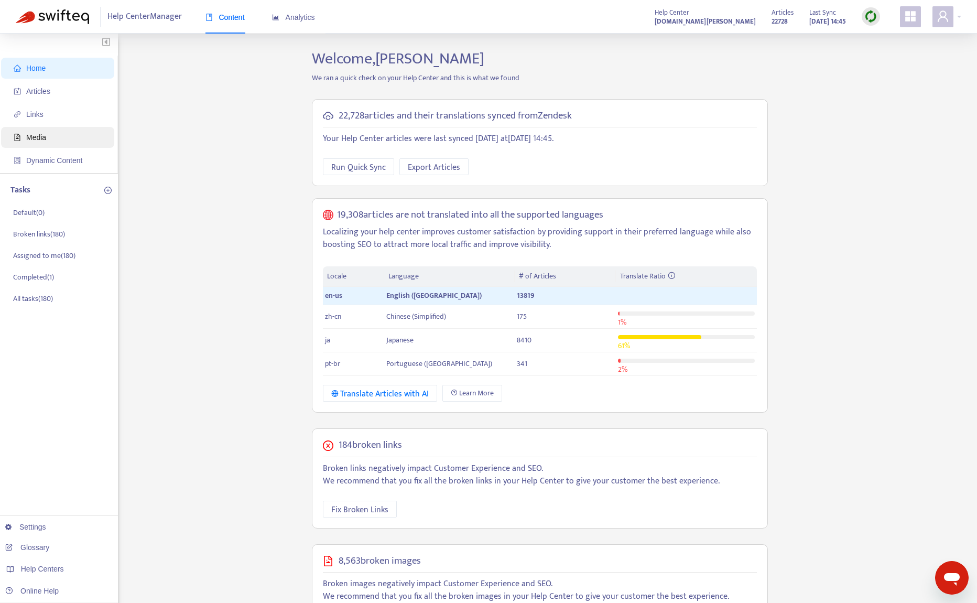
click at [48, 137] on span "Media" at bounding box center [60, 137] width 92 height 21
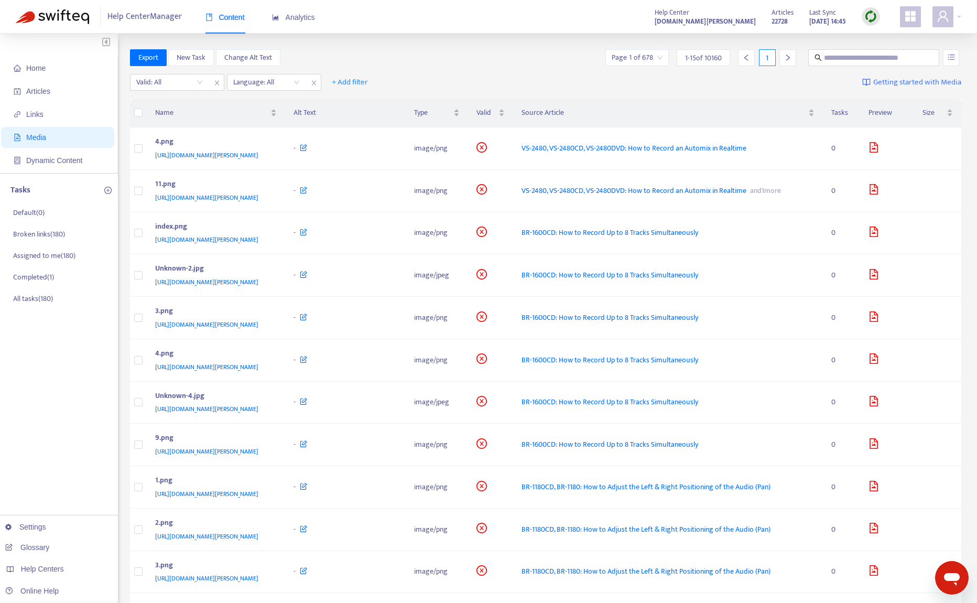
click at [638, 57] on input "search" at bounding box center [636, 58] width 51 height 16
click at [740, 111] on span "15" at bounding box center [751, 112] width 66 height 16
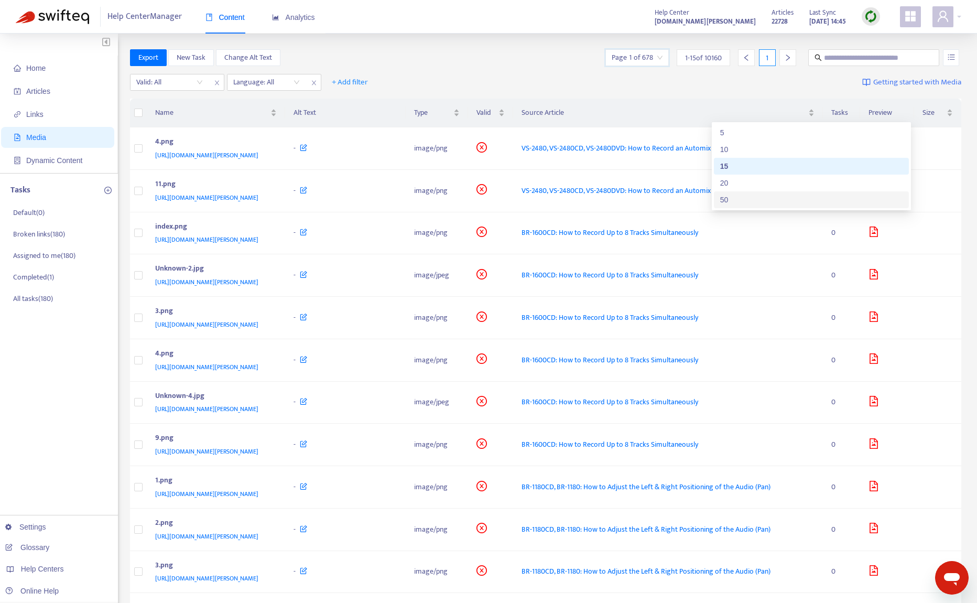
click at [745, 203] on div "50" at bounding box center [811, 200] width 182 height 12
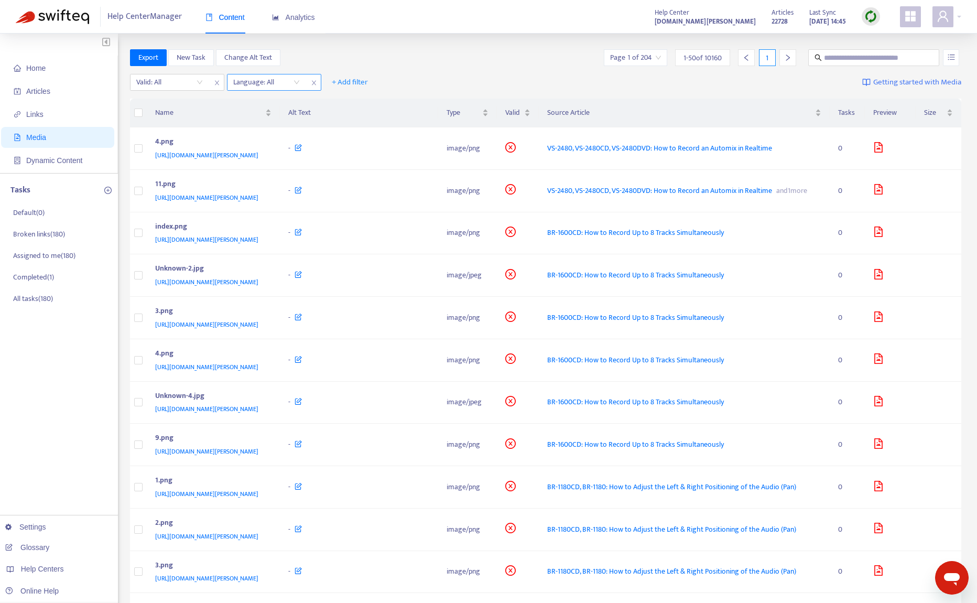
click at [266, 78] on div at bounding box center [260, 82] width 63 height 13
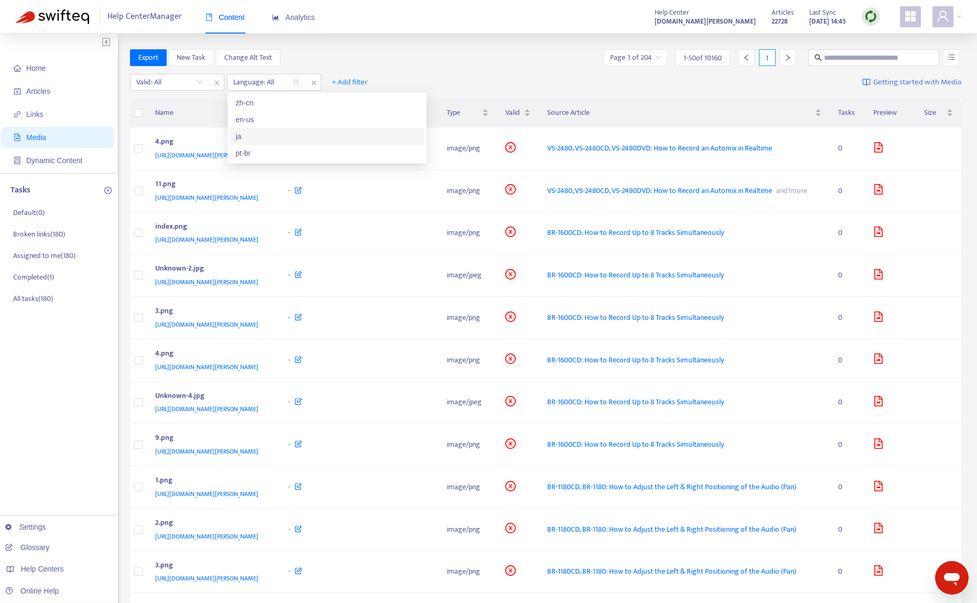
click at [270, 132] on div "ja" at bounding box center [327, 136] width 182 height 12
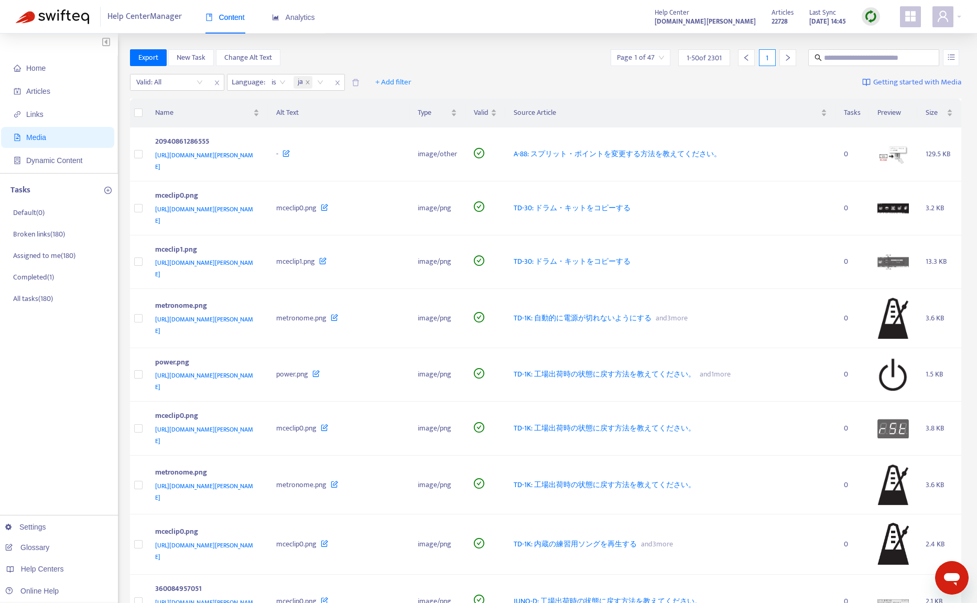
click at [159, 83] on input "search" at bounding box center [169, 82] width 67 height 16
drag, startPoint x: 162, startPoint y: 134, endPoint x: 188, endPoint y: 119, distance: 29.3
click at [162, 131] on div "No" at bounding box center [230, 136] width 182 height 12
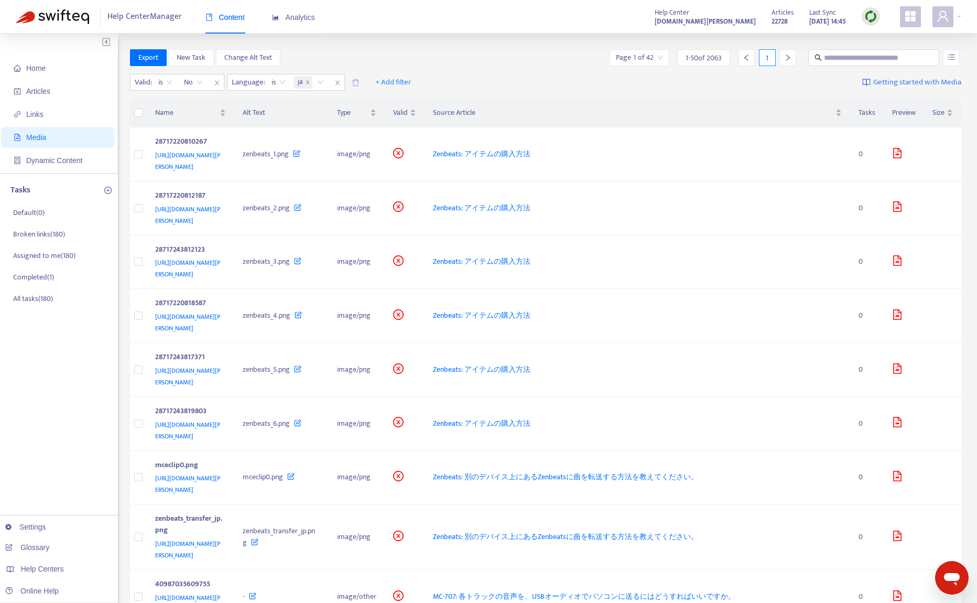
click at [492, 73] on div "Valid : is No No Language : is ja + Add filter Getting started with Media" at bounding box center [546, 84] width 832 height 29
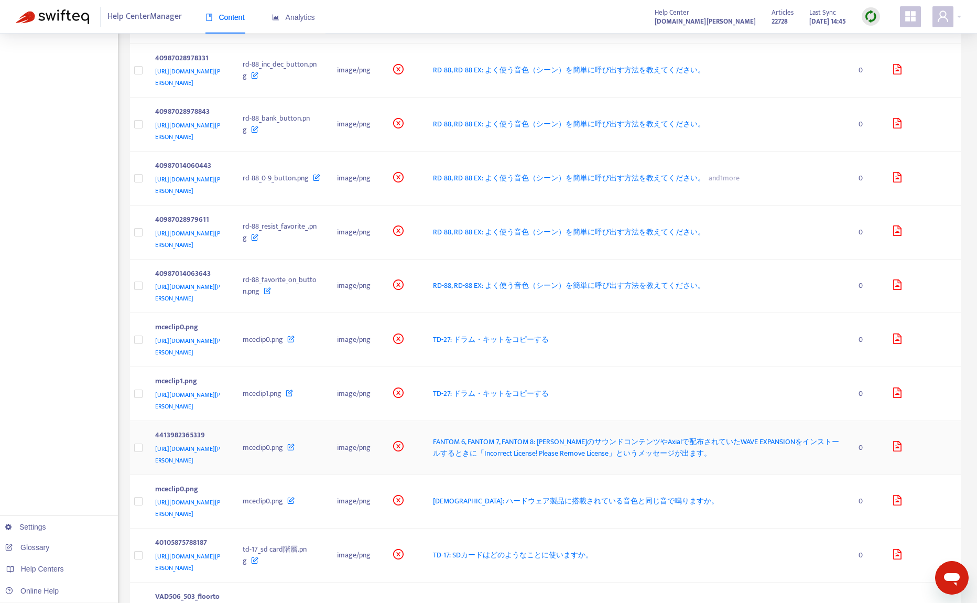
scroll to position [1310, 0]
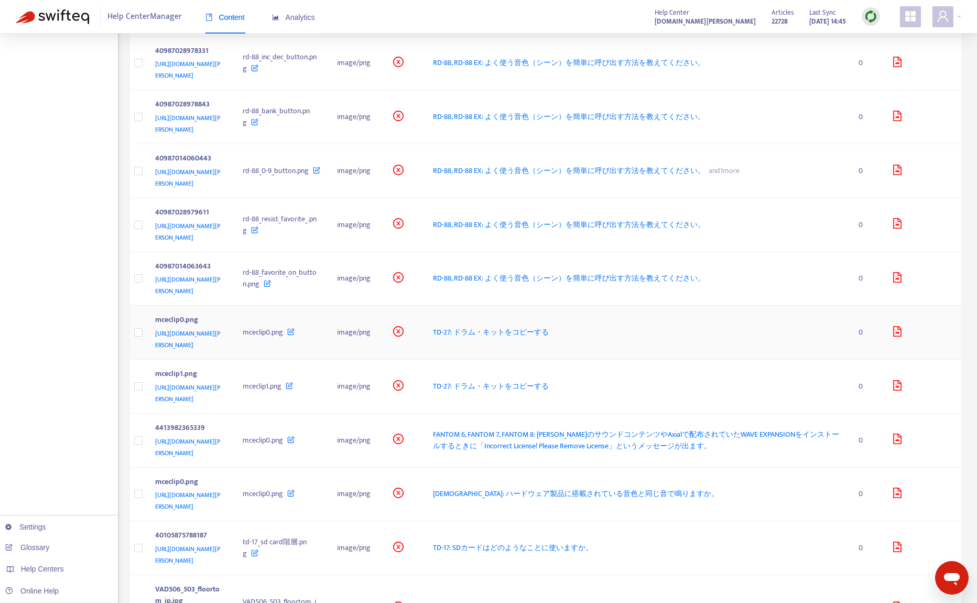
click at [549, 326] on span "TD-27: ドラム・キットをコピーする" at bounding box center [491, 332] width 116 height 12
click at [656, 487] on span "[DEMOGRAPHIC_DATA]: ハードウェア製品に搭載されている音色と同じ音で鳴りますか。" at bounding box center [576, 493] width 286 height 12
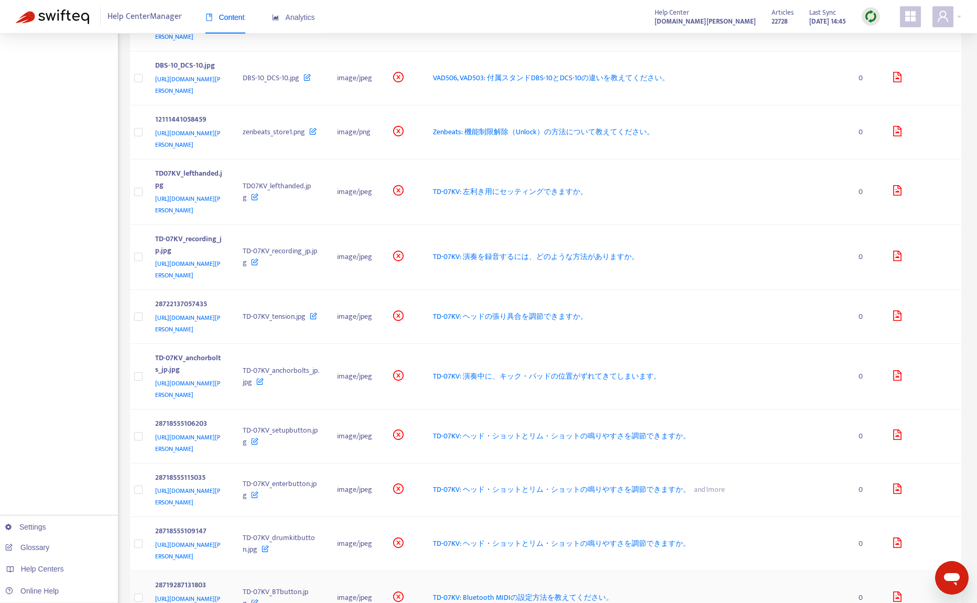
scroll to position [2276, 0]
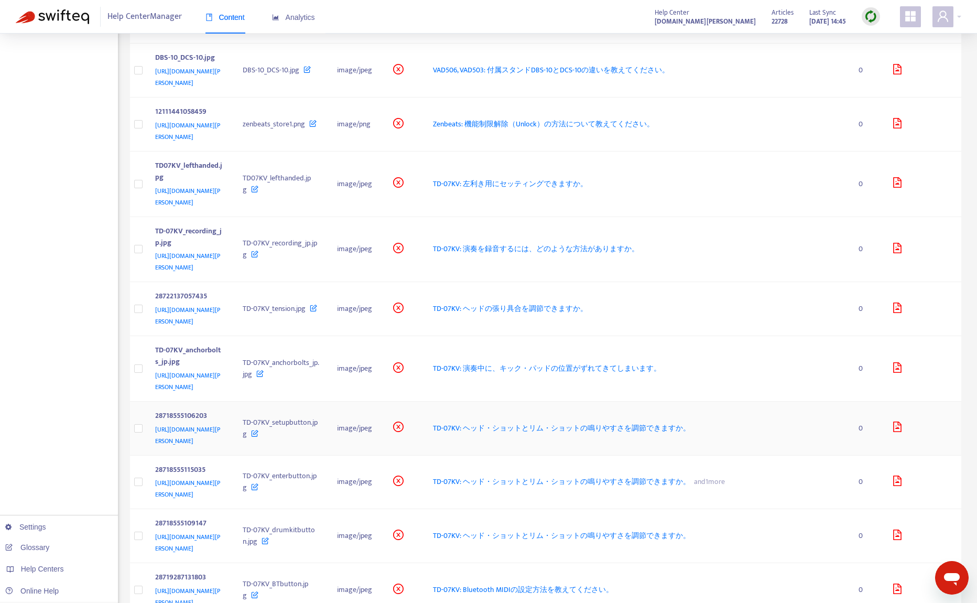
click at [659, 422] on span "TD-07KV: ヘッド・ショットとリム・ショットの鳴りやすさを調節できますか。" at bounding box center [561, 428] width 257 height 12
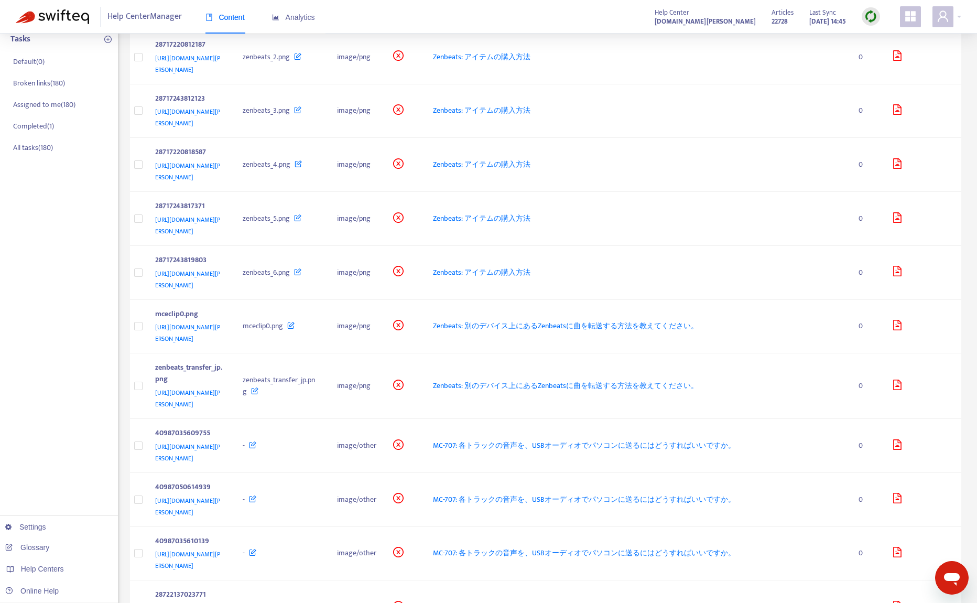
scroll to position [0, 0]
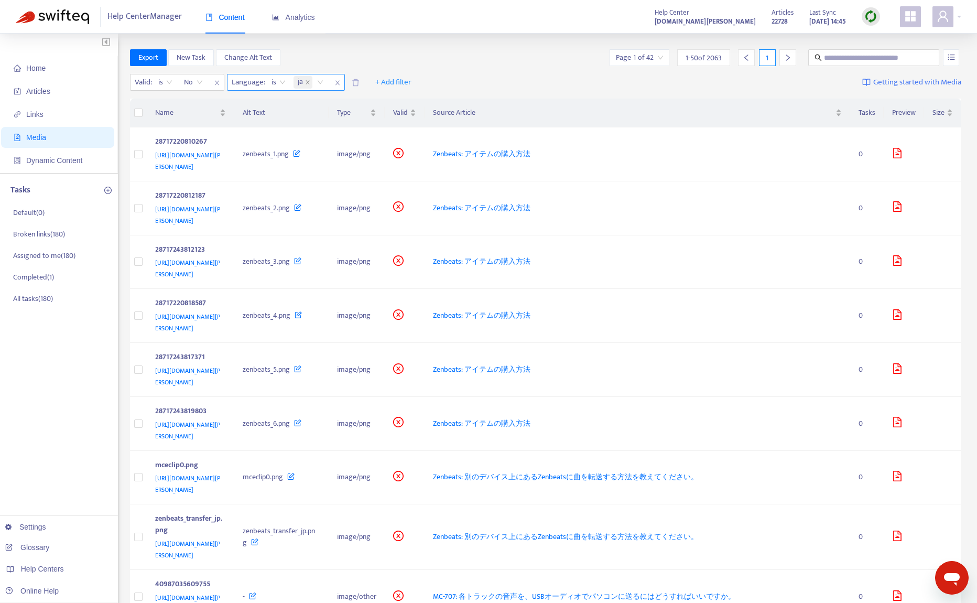
click at [341, 85] on span "close" at bounding box center [338, 82] width 14 height 13
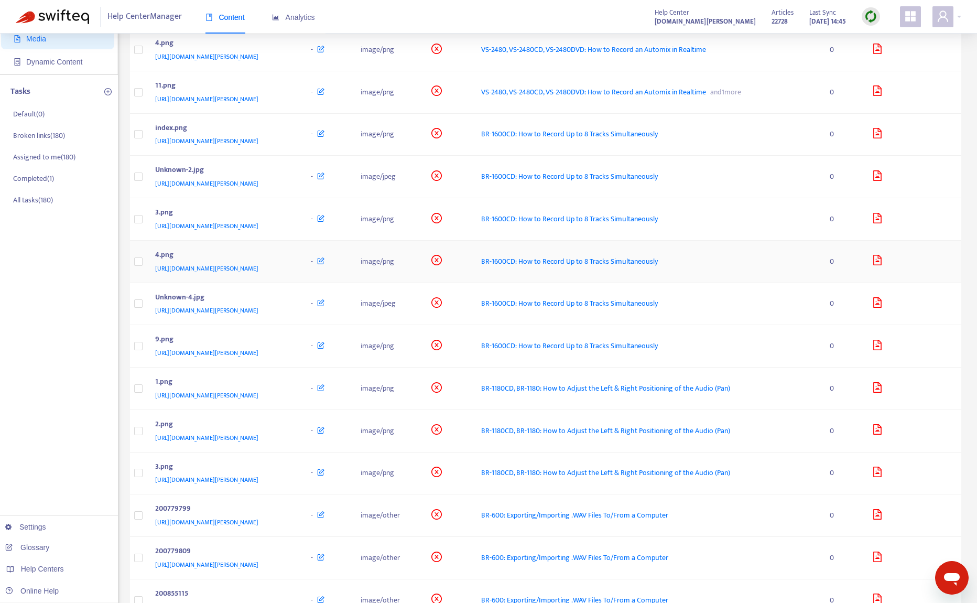
scroll to position [105, 0]
